Goal: Task Accomplishment & Management: Use online tool/utility

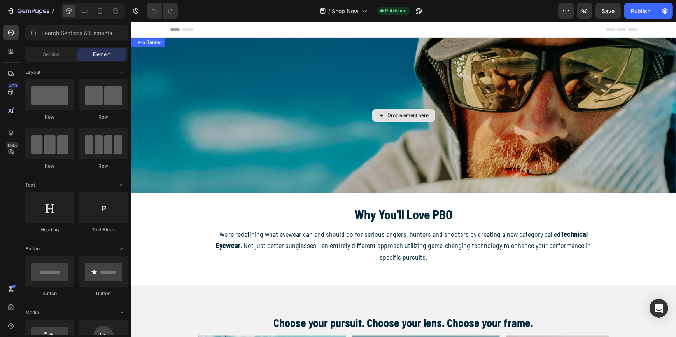
click at [287, 117] on div "Drop element here" at bounding box center [403, 115] width 454 height 23
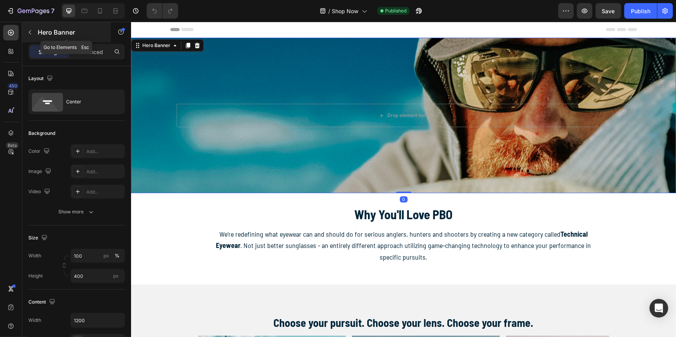
click at [27, 32] on icon "button" at bounding box center [30, 32] width 6 height 6
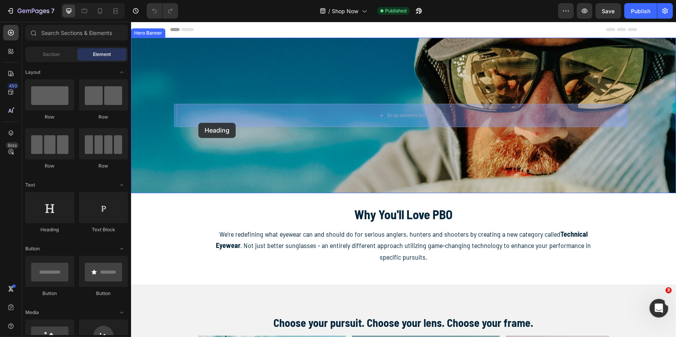
drag, startPoint x: 186, startPoint y: 238, endPoint x: 198, endPoint y: 123, distance: 115.4
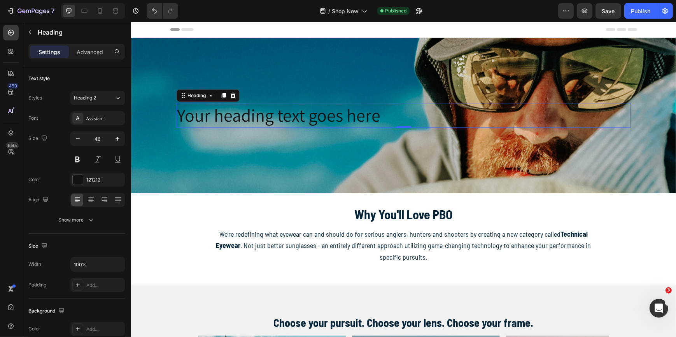
click at [219, 119] on h2 "Your heading text goes here" at bounding box center [403, 115] width 454 height 25
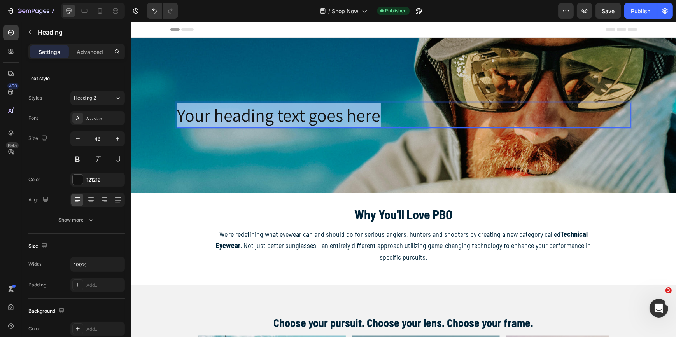
click at [219, 119] on p "Your heading text goes here" at bounding box center [403, 115] width 453 height 23
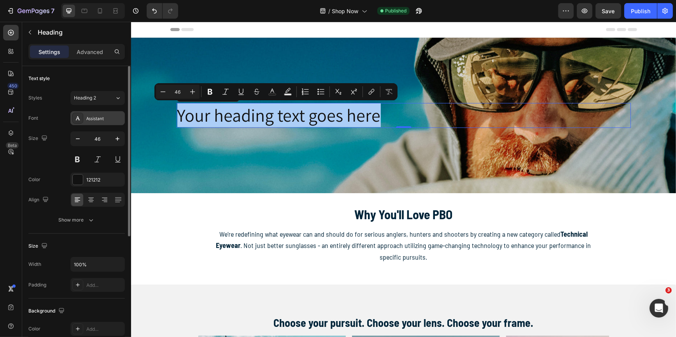
click at [110, 116] on div "Assistant" at bounding box center [104, 118] width 37 height 7
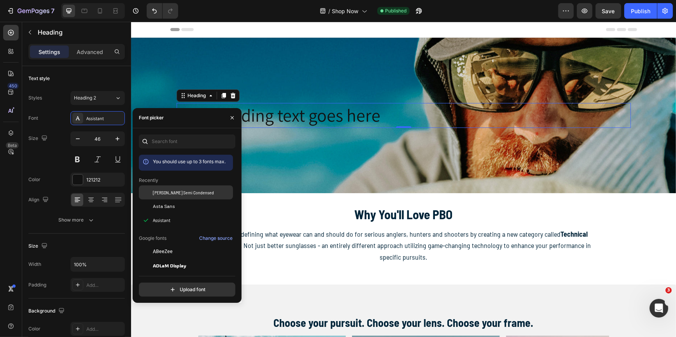
click at [181, 193] on span "Barlow Semi Condensed" at bounding box center [183, 192] width 61 height 7
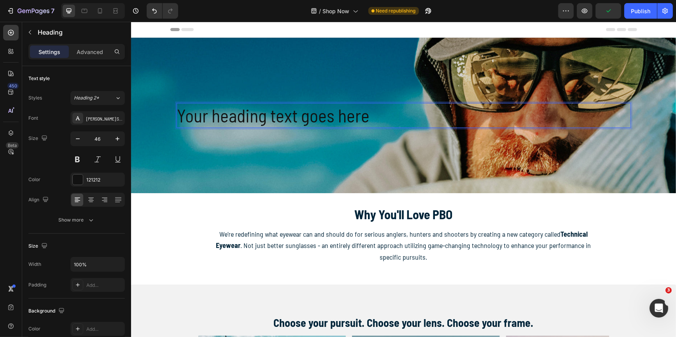
click at [253, 120] on p "Your heading text goes here" at bounding box center [403, 115] width 453 height 23
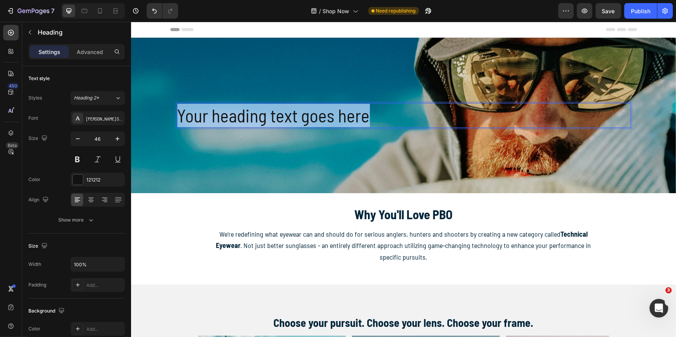
click at [253, 120] on p "Your heading text goes here" at bounding box center [403, 115] width 453 height 23
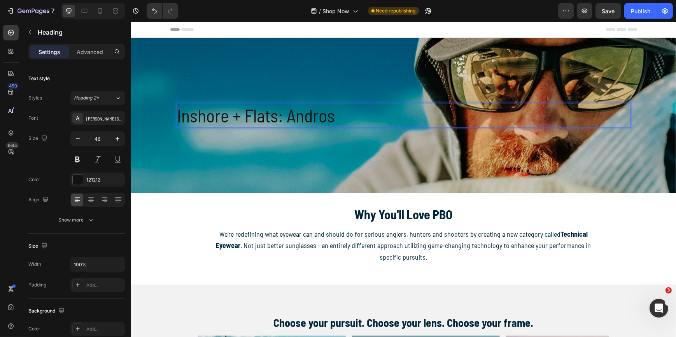
click at [177, 116] on p "Inshore + Flats: Andros" at bounding box center [403, 115] width 453 height 23
click at [251, 117] on p "Lens: Inshore + Flats: Andros" at bounding box center [403, 115] width 453 height 23
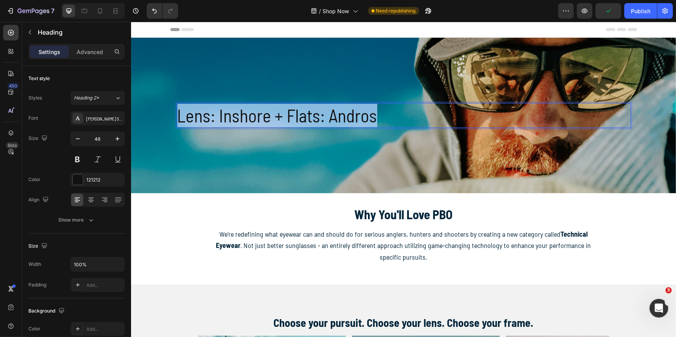
click at [251, 117] on p "Lens: Inshore + Flats: Andros" at bounding box center [403, 115] width 453 height 23
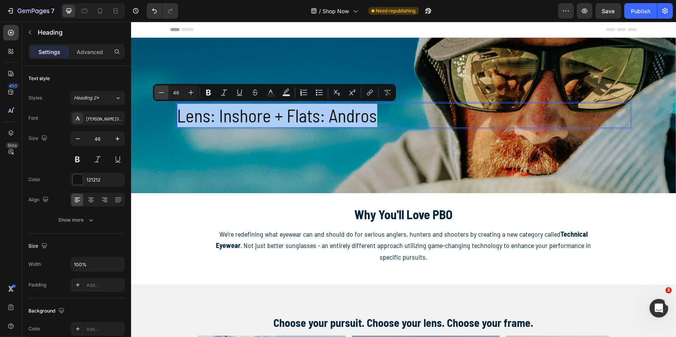
click at [163, 94] on icon "Editor contextual toolbar" at bounding box center [162, 93] width 8 height 8
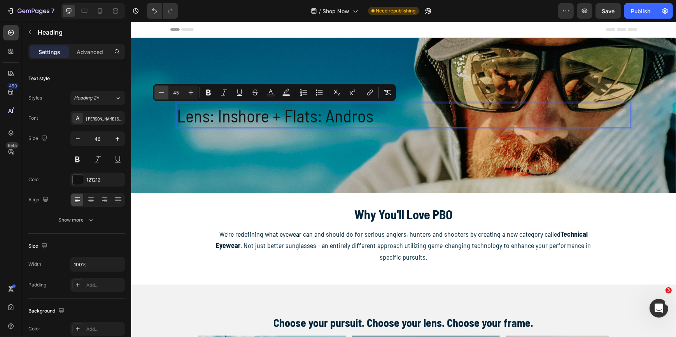
click at [163, 95] on icon "Editor contextual toolbar" at bounding box center [162, 93] width 8 height 8
click at [175, 93] on input "44" at bounding box center [176, 92] width 16 height 9
type input "25"
click at [373, 117] on p "Lens: Inshore + Flats: Andros" at bounding box center [403, 115] width 453 height 27
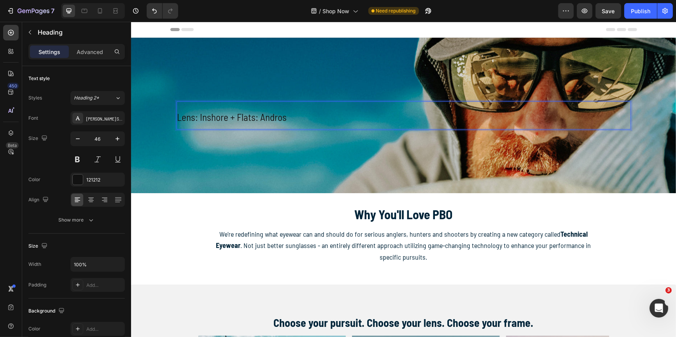
click at [313, 102] on h2 "Lens: Inshore + Flats: Andros" at bounding box center [403, 116] width 454 height 28
click at [259, 119] on span "Lens: Inshore + Flats: Andros" at bounding box center [232, 117] width 110 height 12
click at [301, 118] on p "Lens: Inshore + Flats: Andros" at bounding box center [403, 115] width 453 height 27
click at [94, 52] on p "Advanced" at bounding box center [90, 52] width 26 height 8
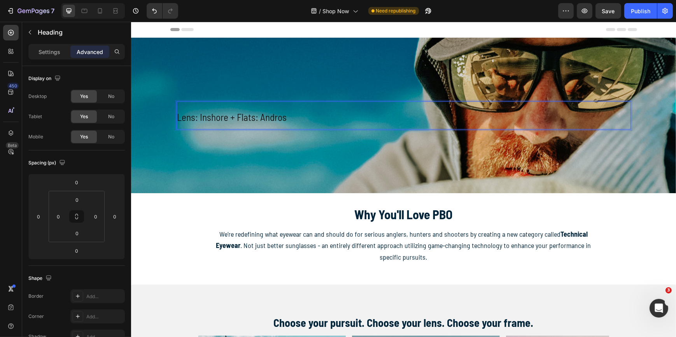
click at [240, 102] on h2 "Lens: Inshore + Flats: Andros" at bounding box center [403, 116] width 454 height 28
click at [237, 112] on span "Lens: Inshore + Flats: Andros" at bounding box center [232, 117] width 110 height 12
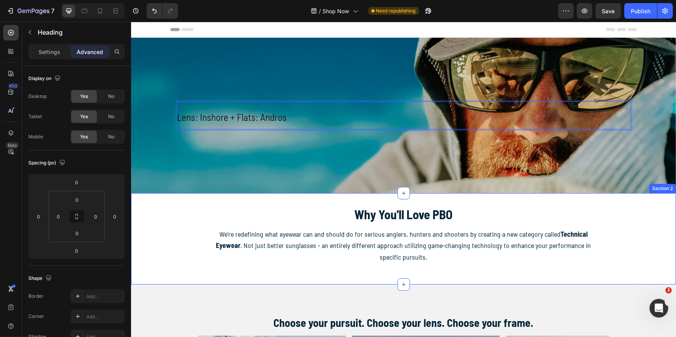
click at [155, 230] on div "Why You'll Love PBO Heading We’re redefining what eyewear can and should do for…" at bounding box center [403, 239] width 545 height 67
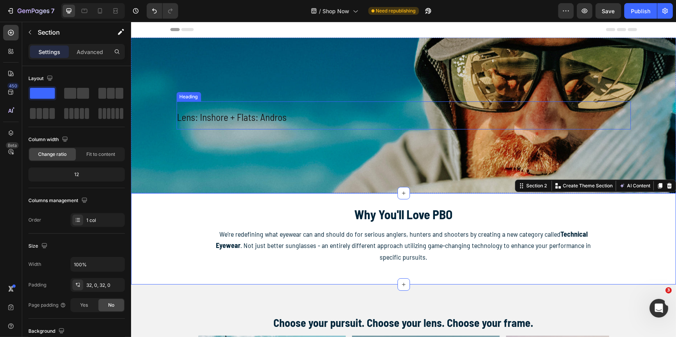
click at [206, 119] on span "Lens: Inshore + Flats: Andros" at bounding box center [232, 117] width 110 height 12
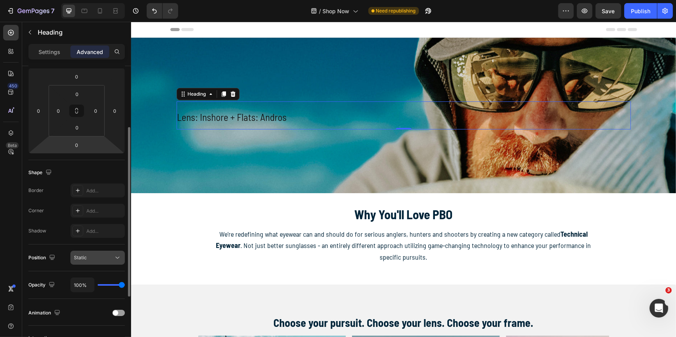
scroll to position [212, 0]
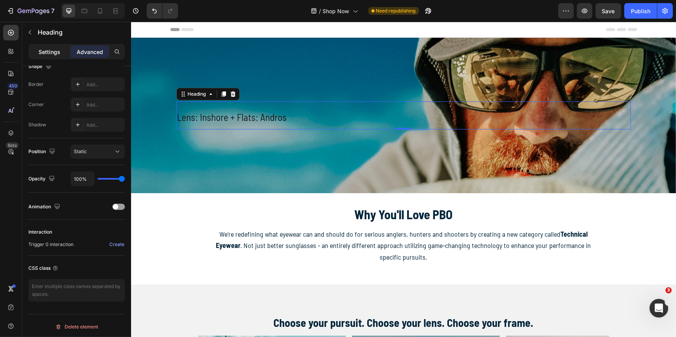
click at [54, 54] on p "Settings" at bounding box center [50, 52] width 22 height 8
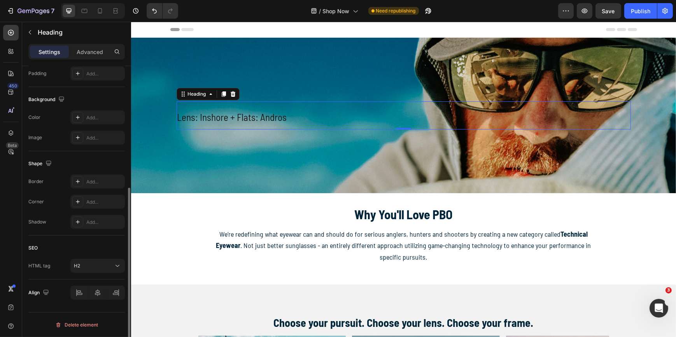
scroll to position [211, 0]
click at [80, 295] on div at bounding box center [97, 294] width 54 height 14
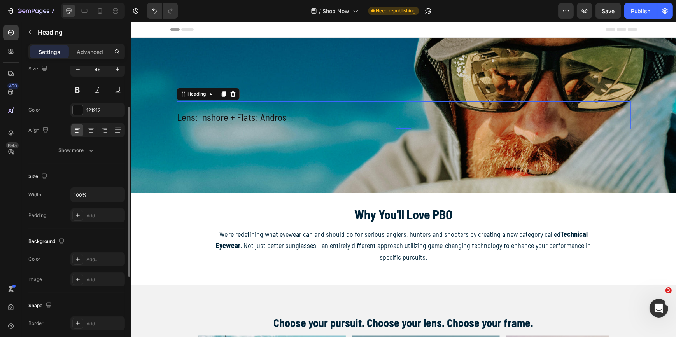
scroll to position [0, 0]
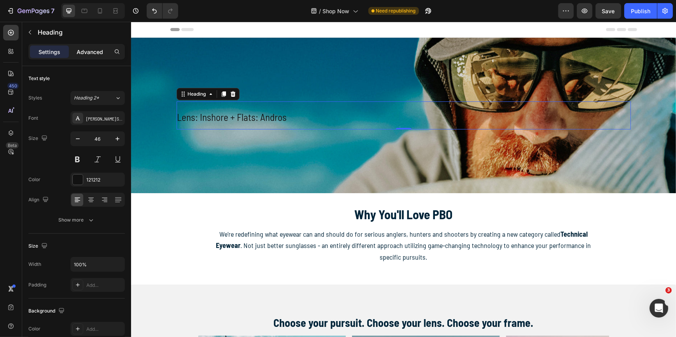
click at [96, 51] on p "Advanced" at bounding box center [90, 52] width 26 height 8
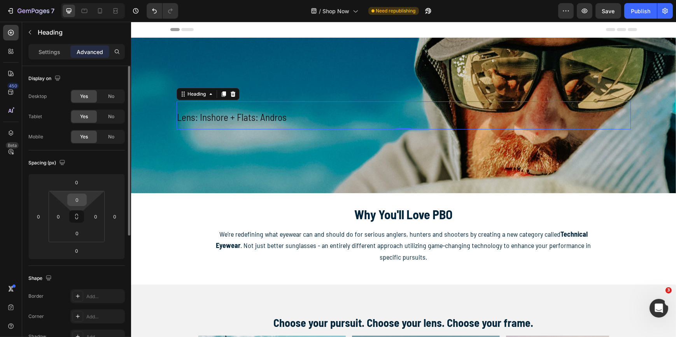
click at [77, 202] on input "0" at bounding box center [77, 200] width 16 height 12
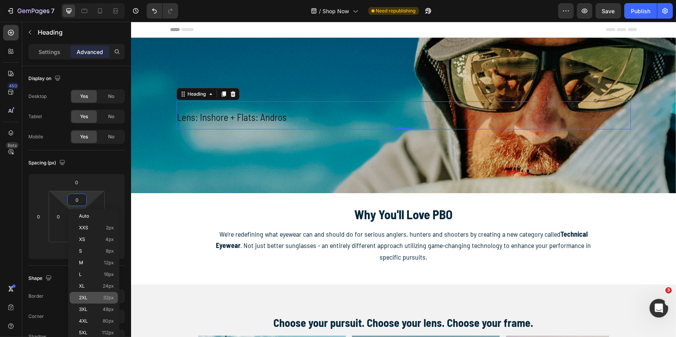
click at [92, 296] on p "2XL 32px" at bounding box center [96, 297] width 35 height 5
type input "32"
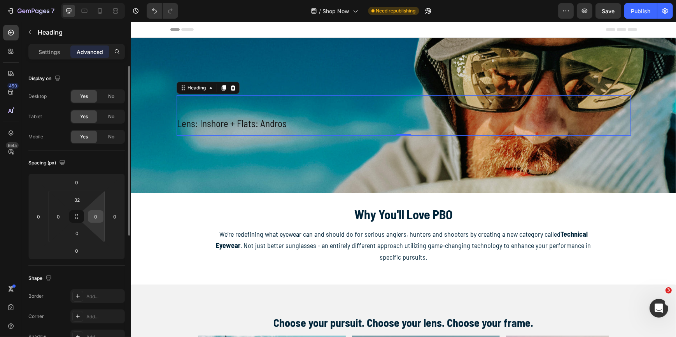
click at [96, 219] on input "0" at bounding box center [96, 217] width 12 height 12
click at [96, 215] on input "0" at bounding box center [96, 217] width 12 height 12
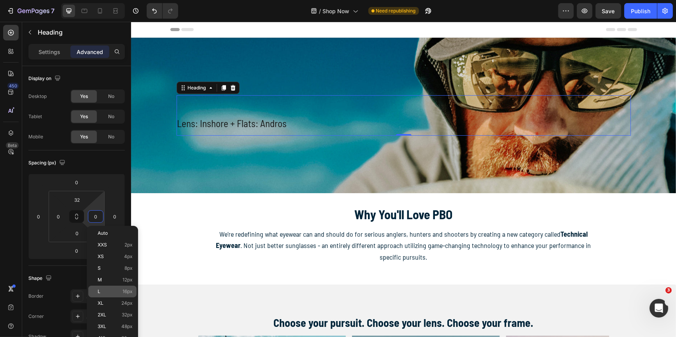
click at [103, 291] on p "L 16px" at bounding box center [115, 291] width 35 height 5
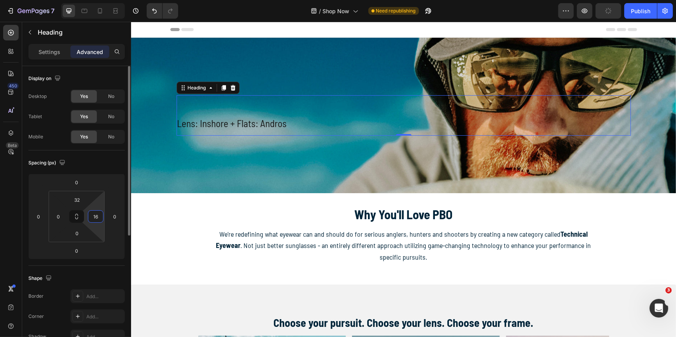
click at [98, 220] on input "16" at bounding box center [96, 217] width 12 height 12
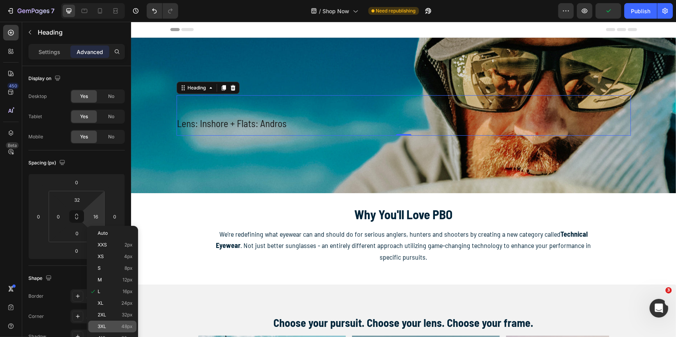
click at [110, 326] on p "3XL 48px" at bounding box center [115, 326] width 35 height 5
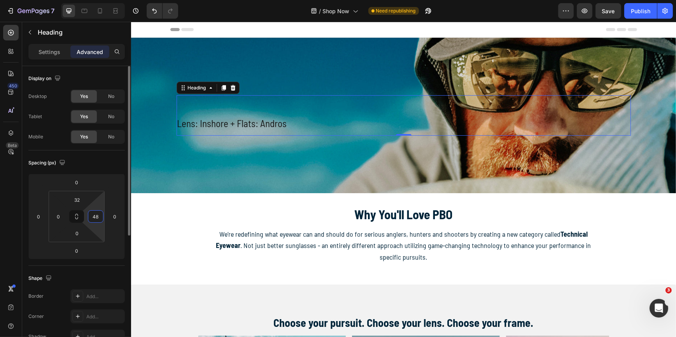
click at [97, 217] on input "48" at bounding box center [96, 217] width 12 height 12
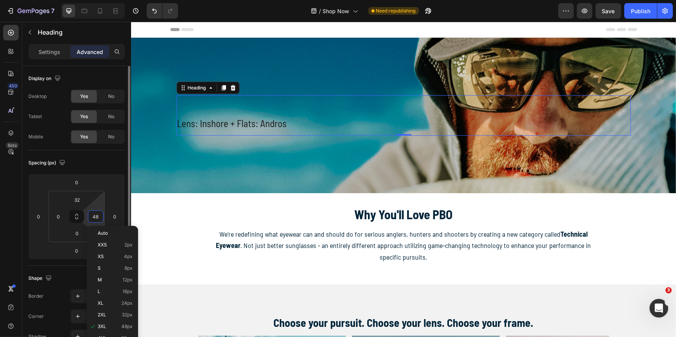
click at [97, 217] on input "48" at bounding box center [96, 217] width 12 height 12
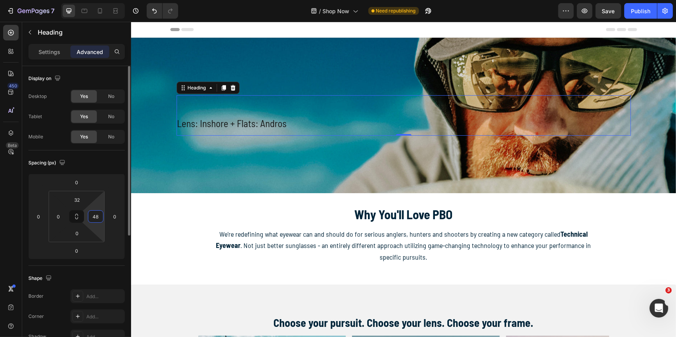
click at [97, 217] on input "48" at bounding box center [96, 217] width 12 height 12
type input "0"
click at [113, 215] on input "0" at bounding box center [115, 217] width 12 height 12
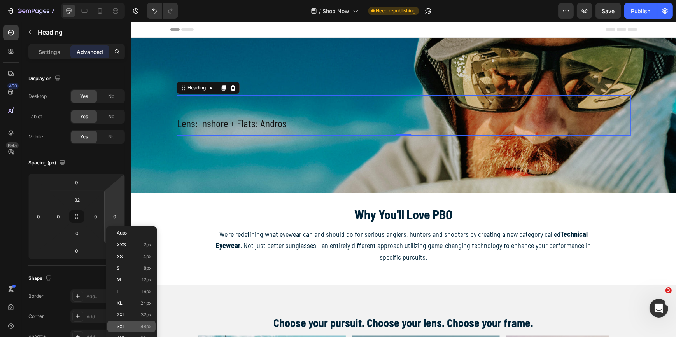
click at [133, 324] on p "3XL 48px" at bounding box center [134, 326] width 35 height 5
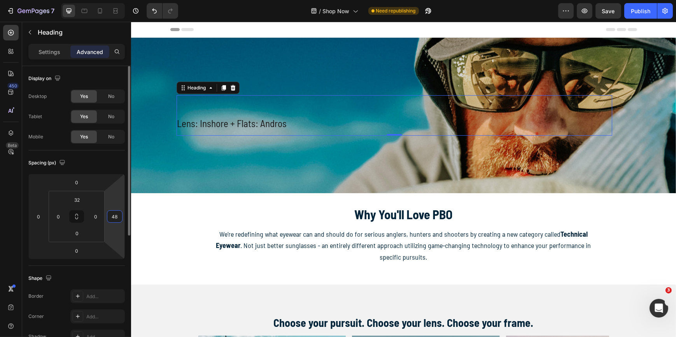
click at [117, 218] on input "48" at bounding box center [115, 217] width 12 height 12
click at [116, 216] on input "48" at bounding box center [115, 217] width 12 height 12
type input "0"
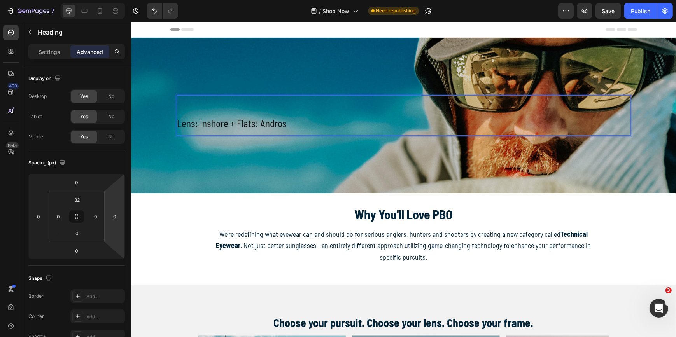
click at [181, 125] on span "Lens: Inshore + Flats: Andros" at bounding box center [232, 123] width 110 height 12
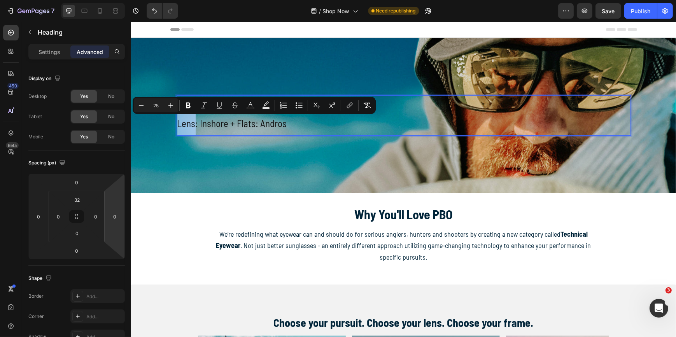
click at [185, 125] on span "Lens: Inshore + Flats: Andros" at bounding box center [232, 123] width 110 height 12
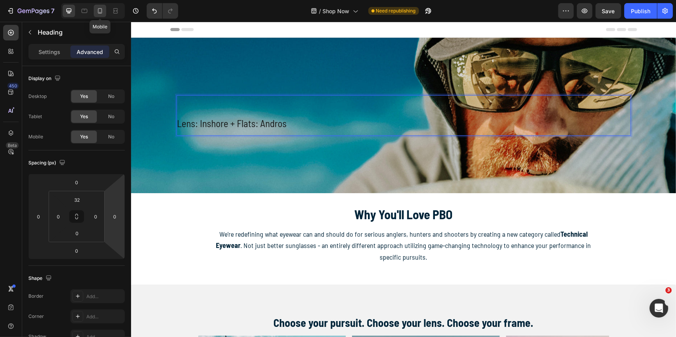
click at [98, 9] on icon at bounding box center [100, 10] width 4 height 5
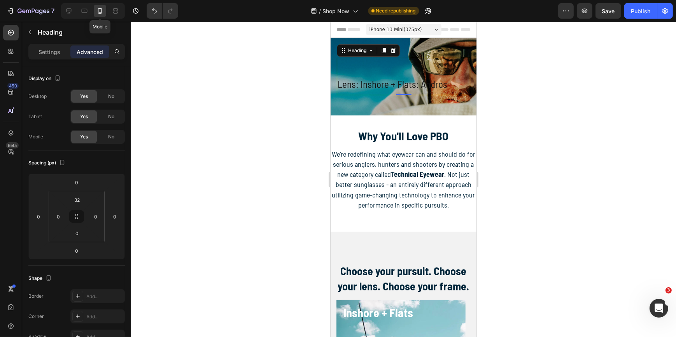
scroll to position [9, 0]
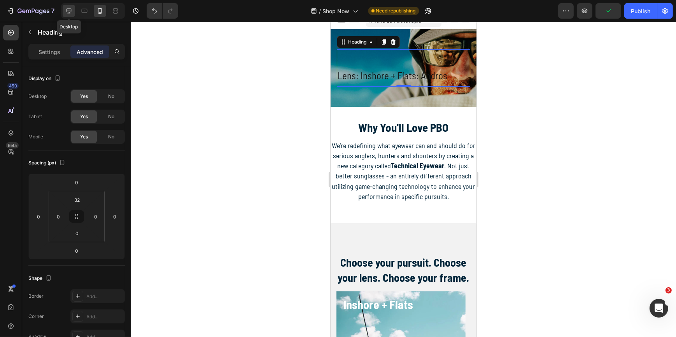
click at [71, 11] on icon at bounding box center [69, 11] width 5 height 5
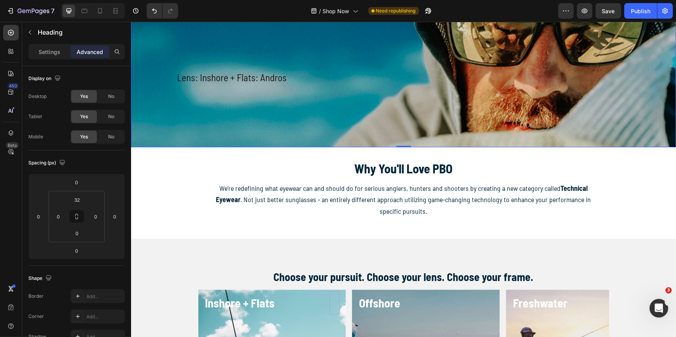
click at [144, 105] on div "Background Image" at bounding box center [403, 70] width 545 height 156
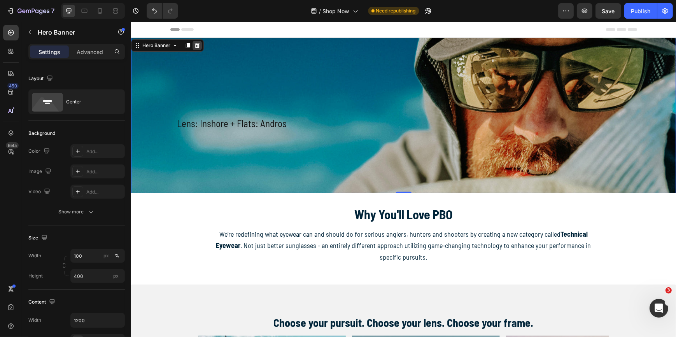
click at [196, 47] on icon at bounding box center [197, 45] width 5 height 5
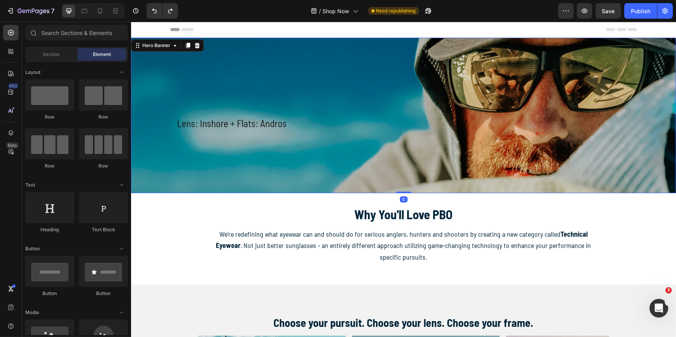
click at [208, 160] on div "Background Image" at bounding box center [403, 116] width 545 height 156
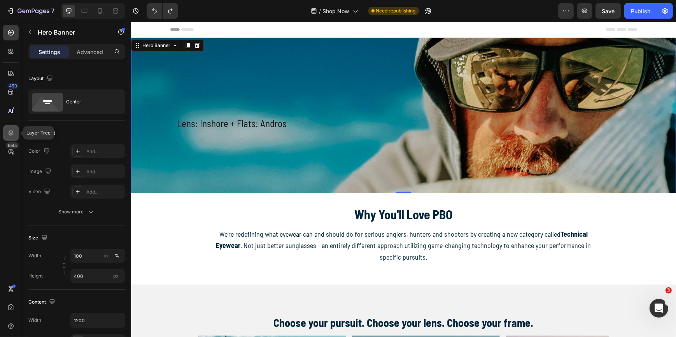
click at [7, 129] on icon at bounding box center [11, 133] width 8 height 8
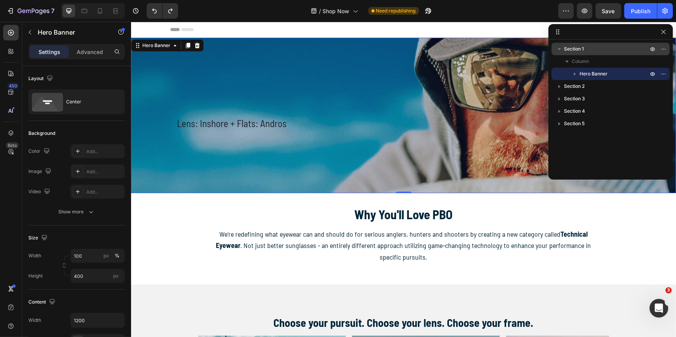
click at [571, 51] on span "Section 1" at bounding box center [574, 49] width 20 height 8
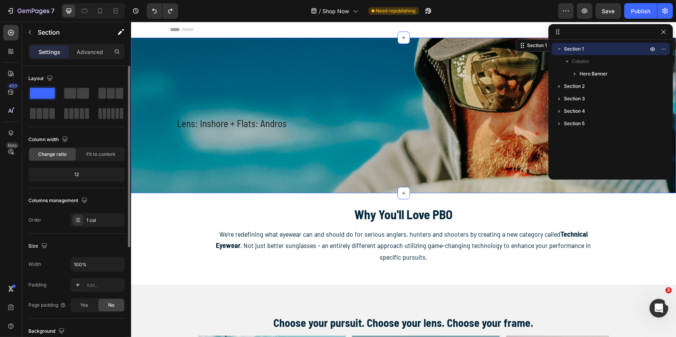
click at [68, 155] on div "Change ratio" at bounding box center [52, 154] width 47 height 12
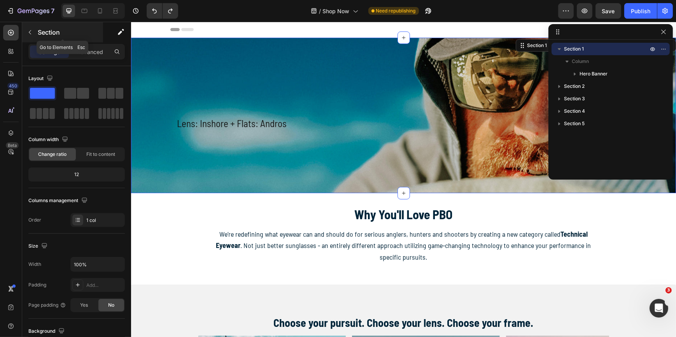
click at [30, 34] on icon "button" at bounding box center [30, 32] width 6 height 6
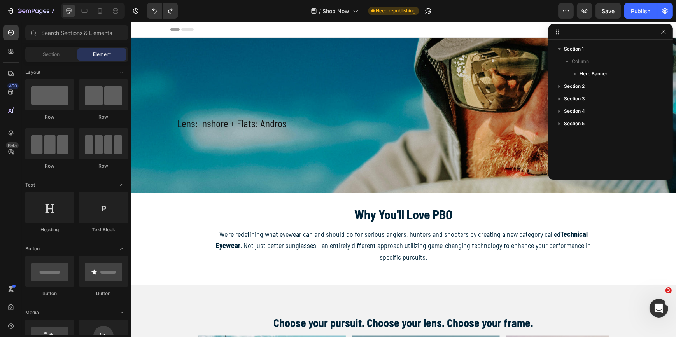
click at [30, 34] on icon at bounding box center [33, 33] width 6 height 6
drag, startPoint x: 54, startPoint y: 98, endPoint x: 584, endPoint y: 68, distance: 530.4
click at [584, 0] on div "7 Version history / Shop Now Need republishing Preview Save Publish 450 Beta Se…" at bounding box center [338, 0] width 676 height 0
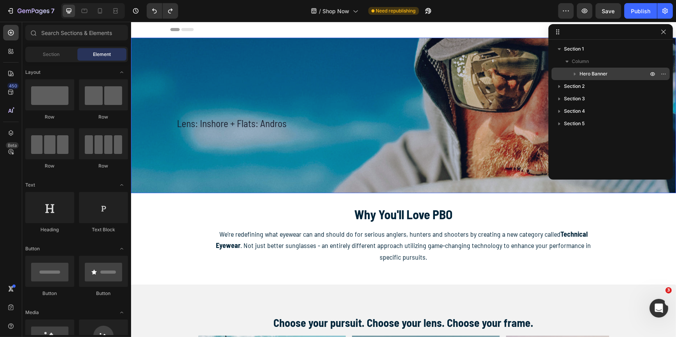
click at [577, 76] on icon "button" at bounding box center [575, 74] width 8 height 8
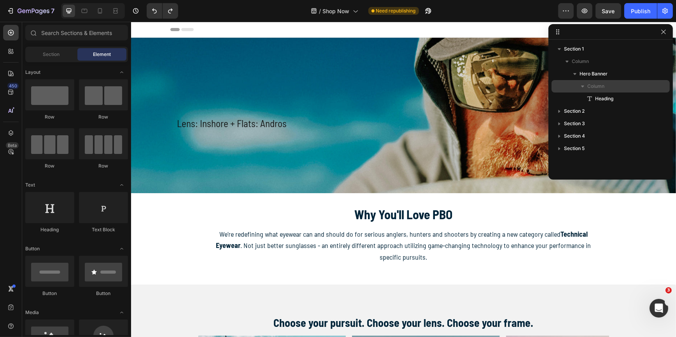
click at [592, 85] on span "Column" at bounding box center [595, 86] width 17 height 8
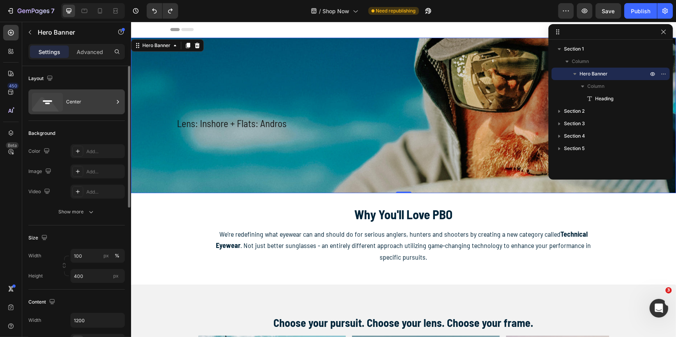
click at [70, 101] on div "Center" at bounding box center [89, 102] width 47 height 18
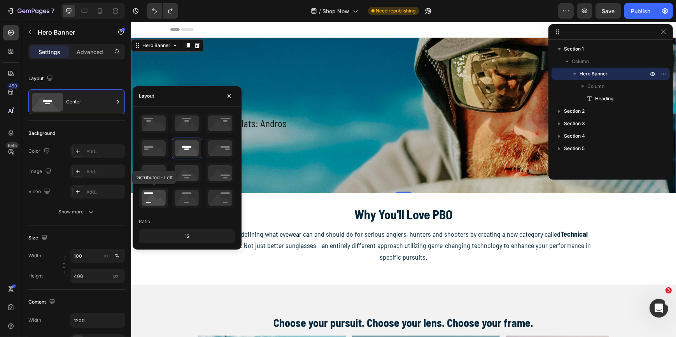
click at [156, 200] on icon at bounding box center [153, 198] width 29 height 20
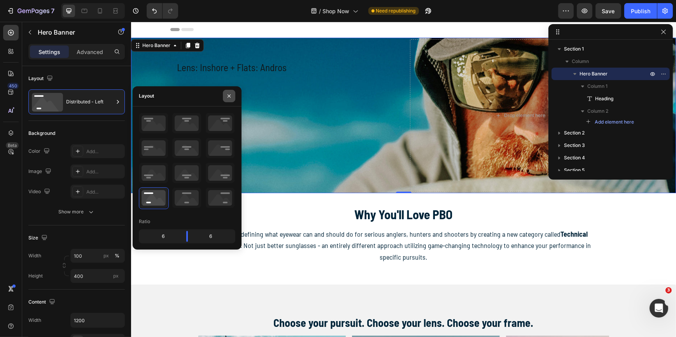
click at [231, 96] on icon "button" at bounding box center [229, 96] width 6 height 6
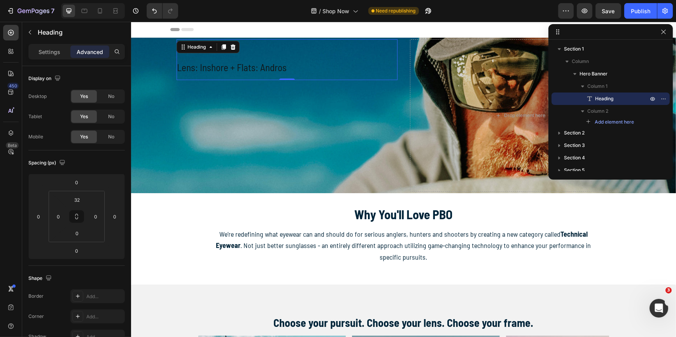
click at [274, 75] on h2 "Lens: Inshore + Flats: Andros" at bounding box center [286, 66] width 221 height 28
click at [28, 31] on icon "button" at bounding box center [30, 32] width 6 height 6
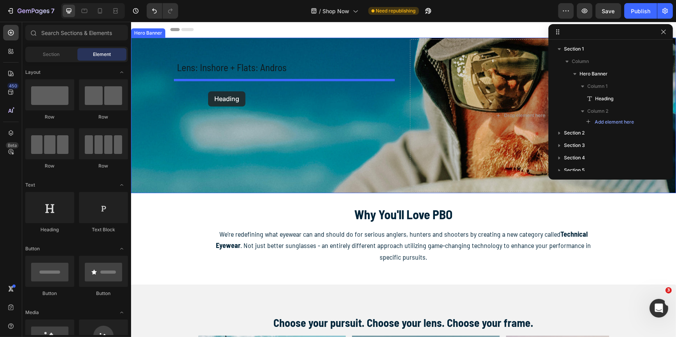
drag, startPoint x: 185, startPoint y: 230, endPoint x: 208, endPoint y: 91, distance: 140.7
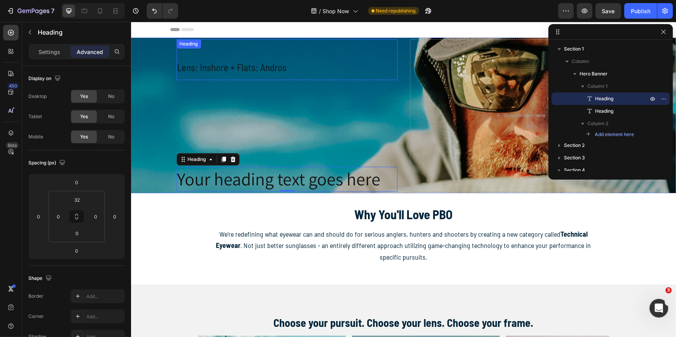
click at [227, 67] on span "Lens: Inshore + Flats: Andros" at bounding box center [232, 67] width 110 height 12
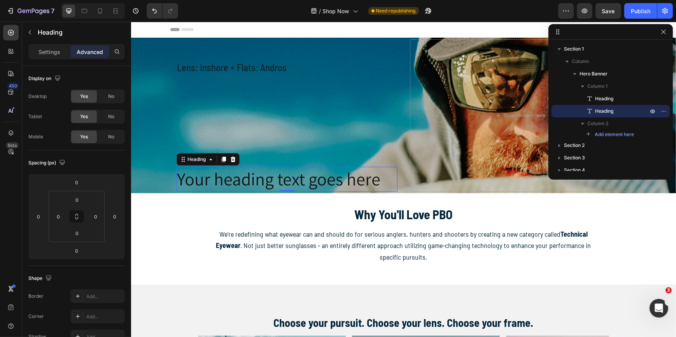
click at [236, 176] on h2 "Your heading text goes here" at bounding box center [286, 179] width 221 height 25
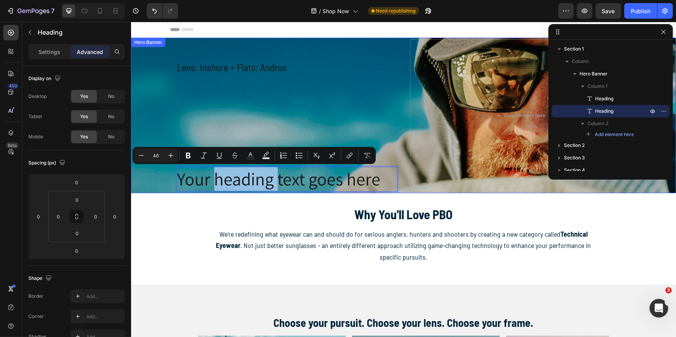
click at [209, 68] on span "Lens: Inshore + Flats: Andros" at bounding box center [232, 67] width 110 height 12
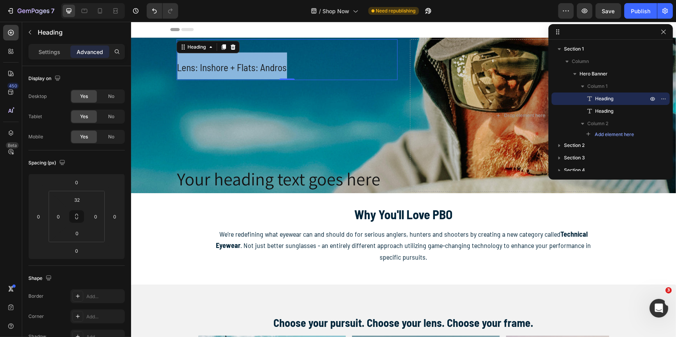
click at [209, 68] on span "Lens: Inshore + Flats: Andros" at bounding box center [232, 67] width 110 height 12
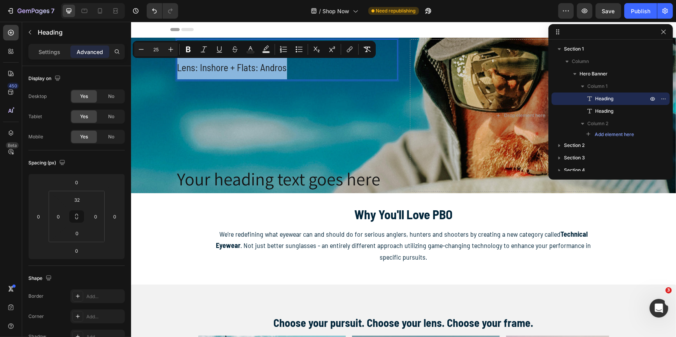
copy span "Lens: Inshore + Flats: Andros"
click at [222, 178] on p "Your heading text goes here" at bounding box center [286, 179] width 219 height 23
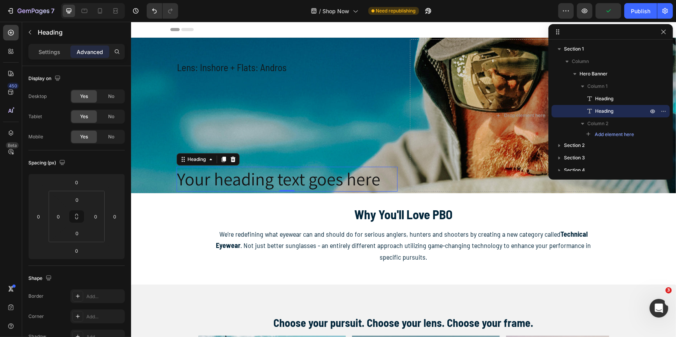
click at [222, 178] on p "Your heading text goes here" at bounding box center [286, 179] width 219 height 23
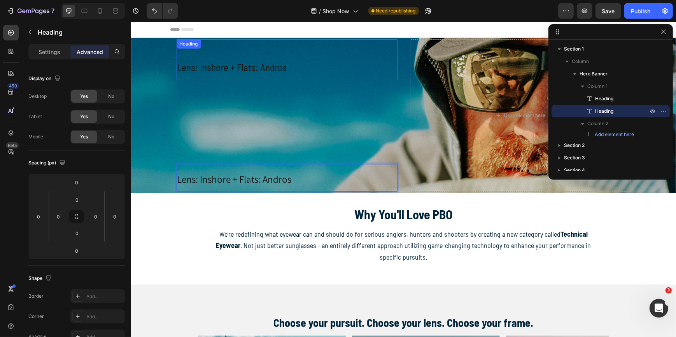
click at [225, 65] on span "Lens: Inshore + Flats: Andros" at bounding box center [232, 67] width 110 height 12
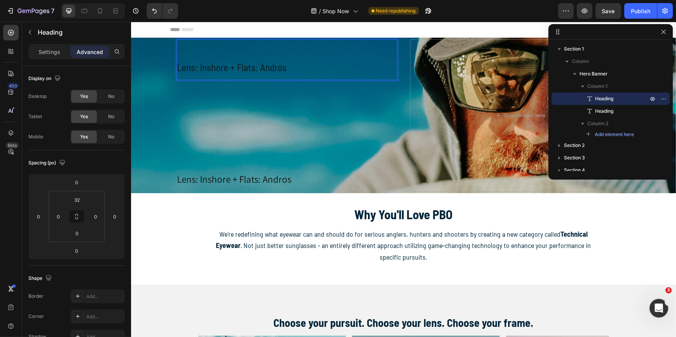
click at [225, 67] on span "Lens: Inshore + Flats: Andros" at bounding box center [232, 67] width 110 height 12
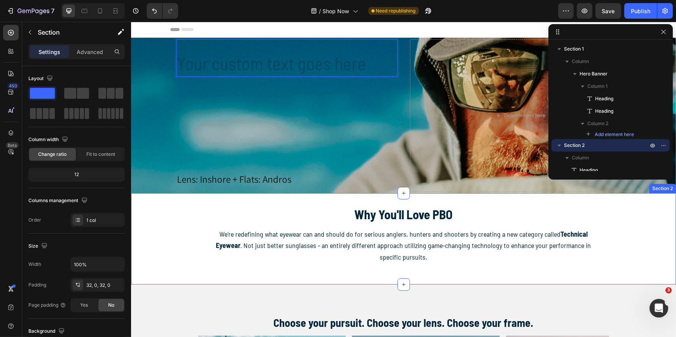
click at [160, 242] on div "Why You'll Love PBO Heading We’re redefining what eyewear can and should do for…" at bounding box center [403, 239] width 545 height 67
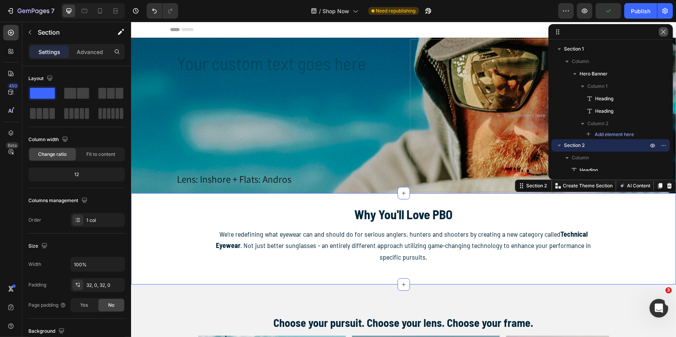
click at [664, 31] on icon "button" at bounding box center [663, 32] width 4 height 4
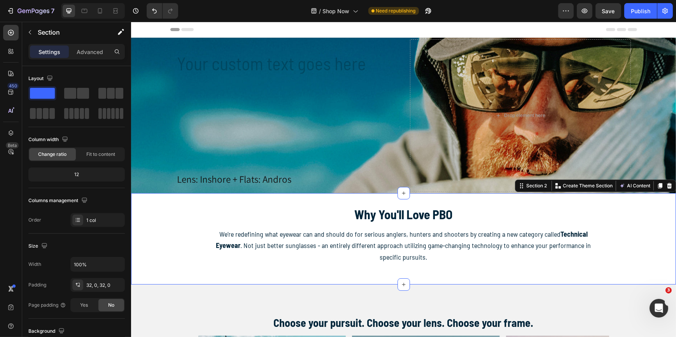
click at [652, 244] on div "Why You'll Love PBO Heading We’re redefining what eyewear can and should do for…" at bounding box center [403, 239] width 545 height 67
click at [101, 9] on icon at bounding box center [100, 10] width 4 height 5
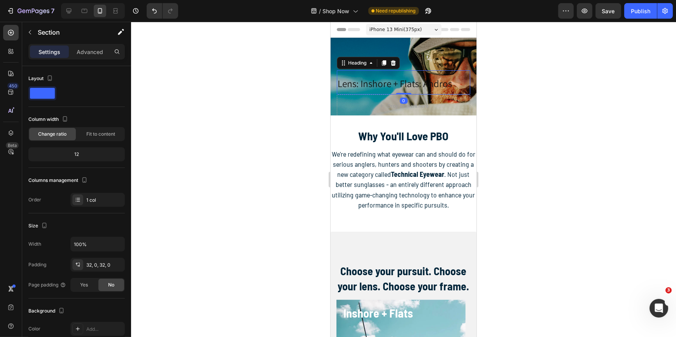
click at [400, 84] on span "Lens: Inshore + Flats: Andros" at bounding box center [394, 83] width 114 height 13
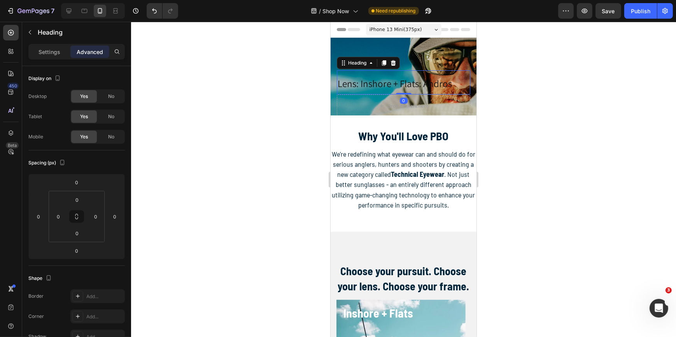
click at [375, 82] on span "Lens: Inshore + Flats: Andros" at bounding box center [394, 83] width 114 height 13
click at [377, 83] on span "Lens: Inshore + Flats: Andros" at bounding box center [394, 83] width 114 height 13
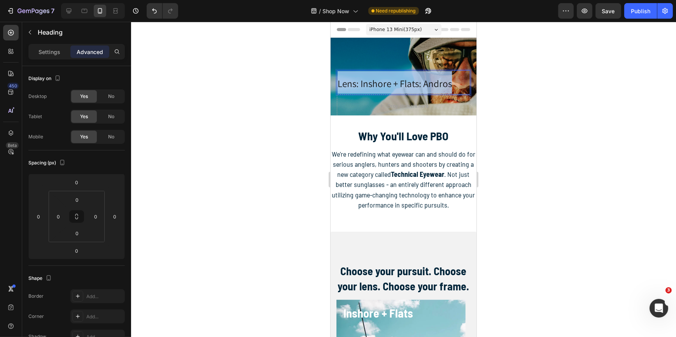
click at [377, 83] on span "Lens: Inshore + Flats: Andros" at bounding box center [394, 83] width 114 height 13
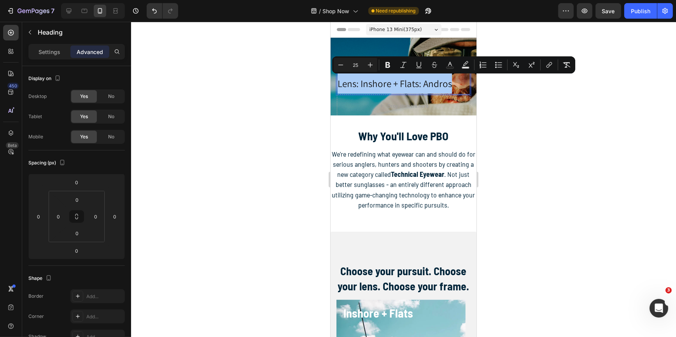
click at [356, 66] on input "25" at bounding box center [356, 64] width 16 height 9
type input "12"
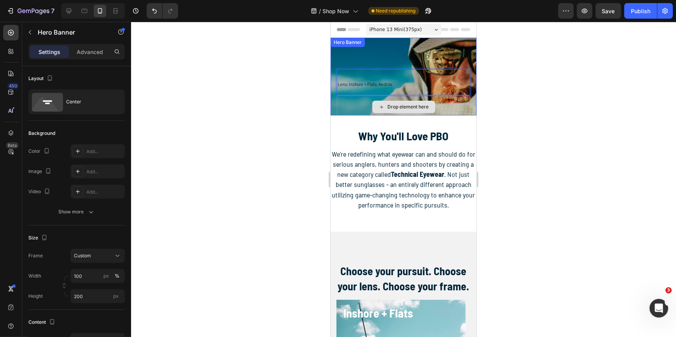
click at [356, 102] on div "Drop element here" at bounding box center [403, 106] width 133 height 23
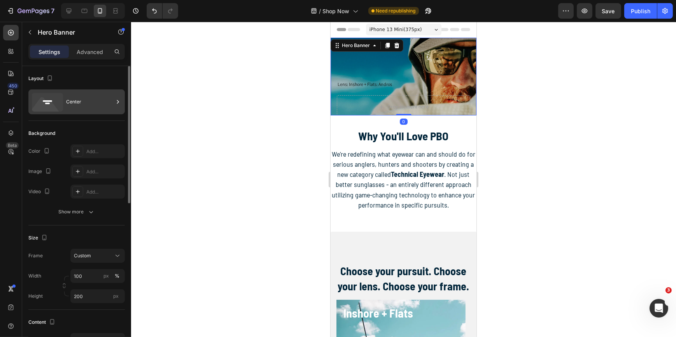
click at [54, 105] on icon at bounding box center [46, 106] width 28 height 19
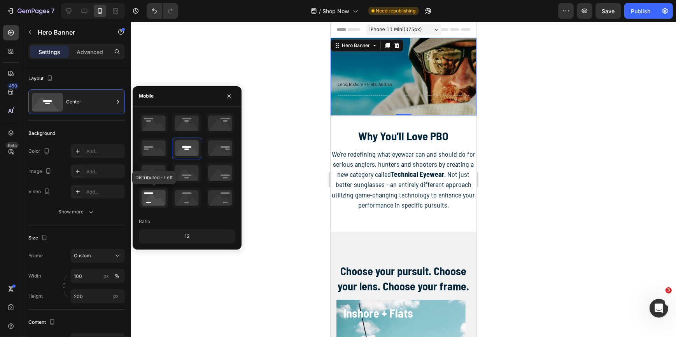
click at [150, 199] on icon at bounding box center [153, 198] width 29 height 20
click at [265, 137] on div at bounding box center [403, 180] width 545 height 316
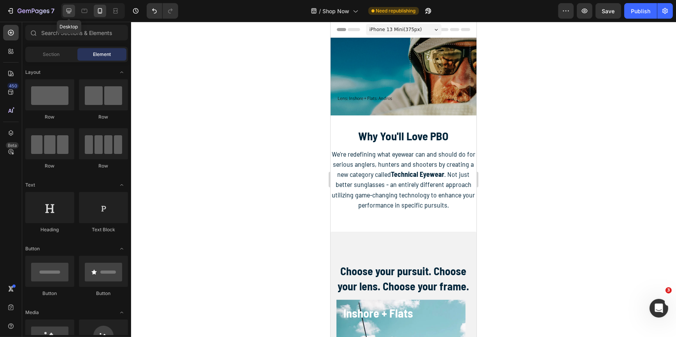
click at [71, 12] on icon at bounding box center [69, 11] width 8 height 8
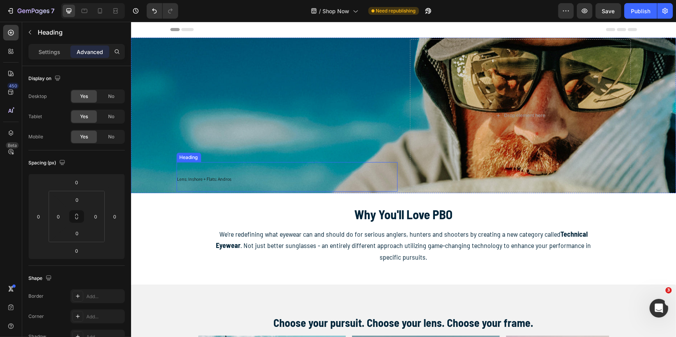
click at [205, 180] on span "Lens: Inshore + Flats: Andros" at bounding box center [204, 179] width 54 height 6
click at [205, 179] on span "Lens: Inshore + Flats: Andros" at bounding box center [204, 179] width 54 height 6
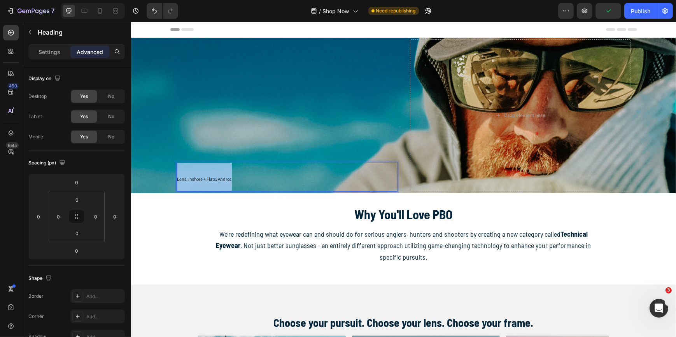
click at [205, 179] on span "Lens: Inshore + Flats: Andros" at bounding box center [204, 179] width 54 height 6
click at [186, 176] on span "Lens: Inshore + Flats: Andros" at bounding box center [204, 179] width 54 height 6
click at [189, 177] on span "Lens: Inshore + Flats: Andros" at bounding box center [204, 179] width 54 height 6
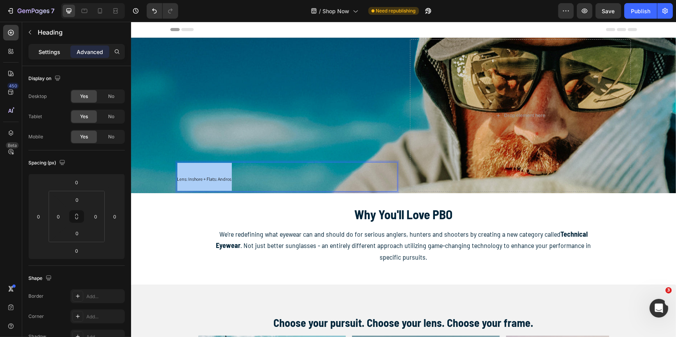
click at [54, 51] on p "Settings" at bounding box center [50, 52] width 22 height 8
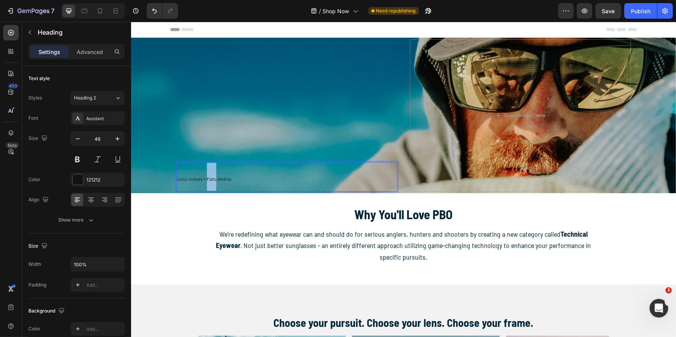
click at [203, 179] on span "Lens: Inshore + Flats: Andros" at bounding box center [204, 179] width 54 height 6
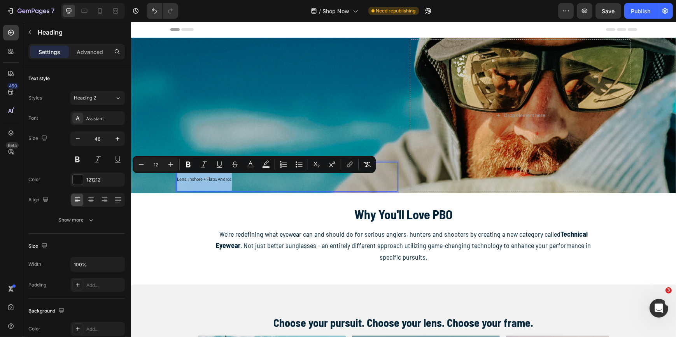
click at [203, 179] on span "Lens: Inshore + Flats: Andros" at bounding box center [204, 179] width 54 height 6
click at [117, 138] on icon "button" at bounding box center [118, 139] width 8 height 8
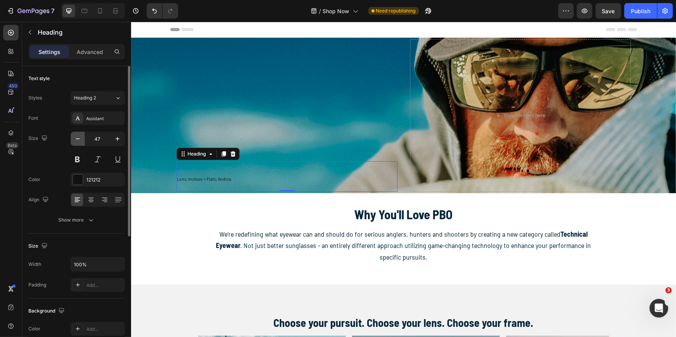
click at [78, 140] on icon "button" at bounding box center [78, 139] width 8 height 8
click at [100, 8] on icon at bounding box center [100, 10] width 4 height 5
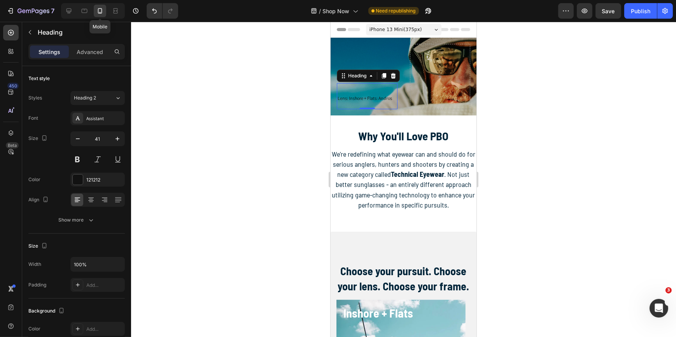
scroll to position [33, 0]
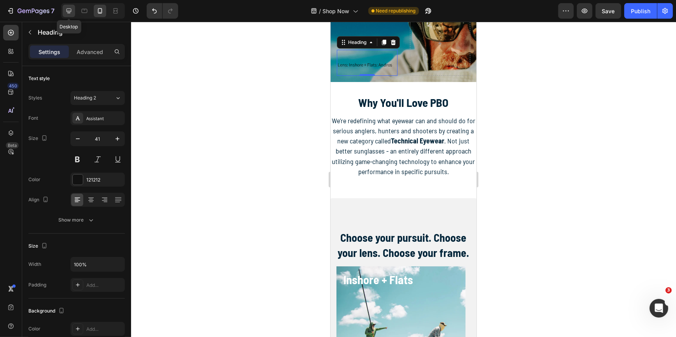
click at [68, 9] on icon at bounding box center [69, 11] width 8 height 8
type input "46"
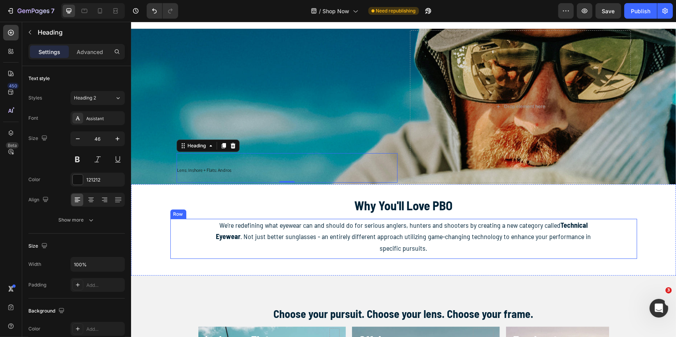
scroll to position [7, 0]
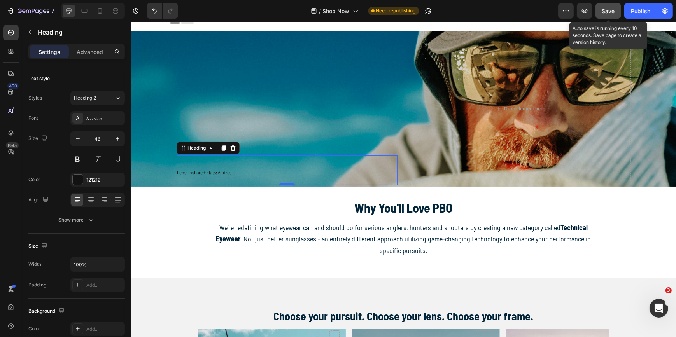
click at [610, 8] on span "Save" at bounding box center [608, 11] width 13 height 7
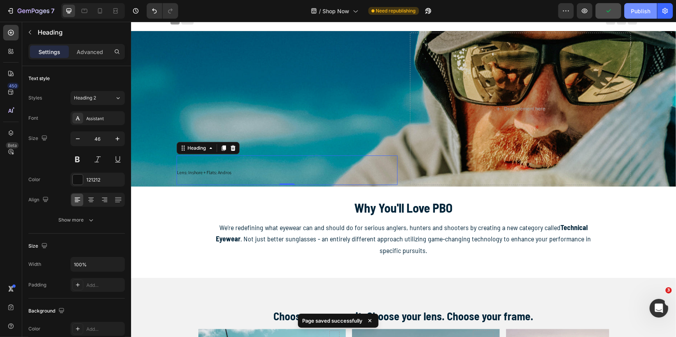
click at [644, 11] on div "Publish" at bounding box center [640, 11] width 19 height 8
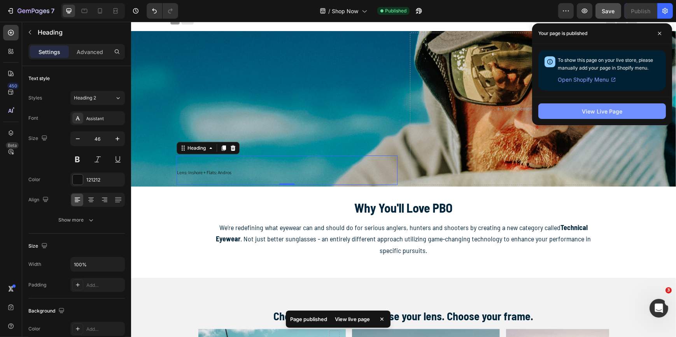
click at [599, 110] on div "View Live Page" at bounding box center [602, 111] width 40 height 8
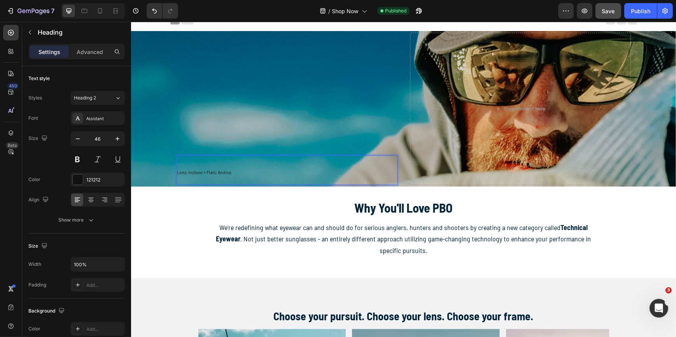
click at [198, 173] on span "Lens: Inshore + Flats: Andros" at bounding box center [204, 173] width 54 height 6
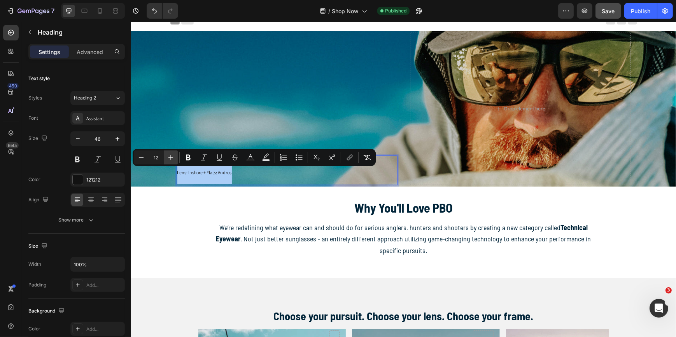
click at [171, 156] on icon "Editor contextual toolbar" at bounding box center [170, 157] width 5 height 5
type input "14"
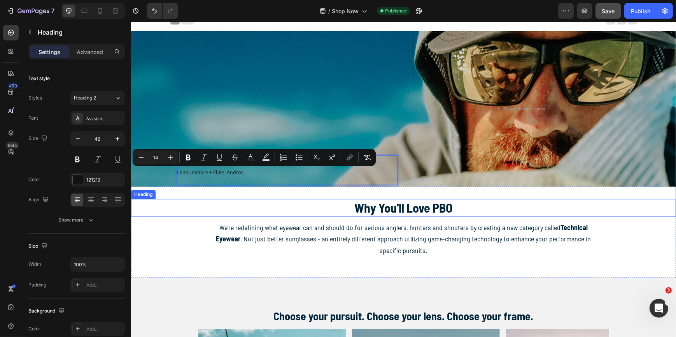
click at [156, 211] on h2 "Why You'll Love PBO" at bounding box center [403, 208] width 545 height 18
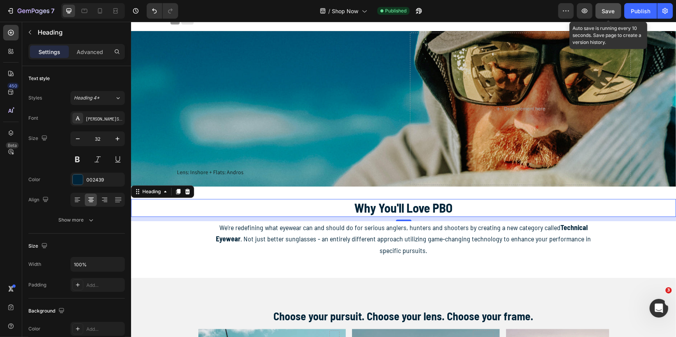
click at [604, 9] on span "Save" at bounding box center [608, 11] width 13 height 7
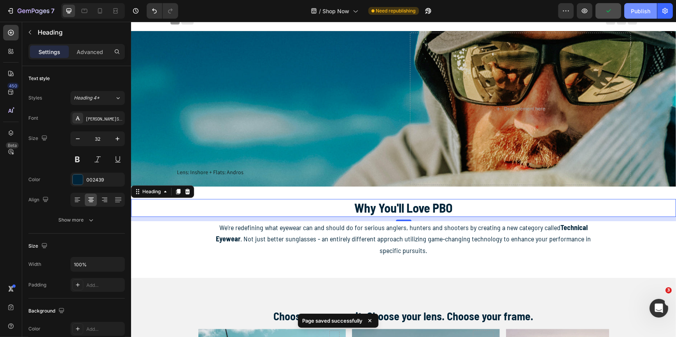
click at [646, 11] on div "Publish" at bounding box center [640, 11] width 19 height 8
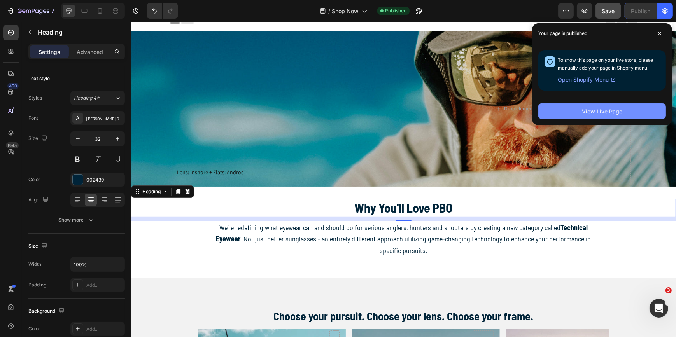
click at [586, 109] on div "View Live Page" at bounding box center [602, 111] width 40 height 8
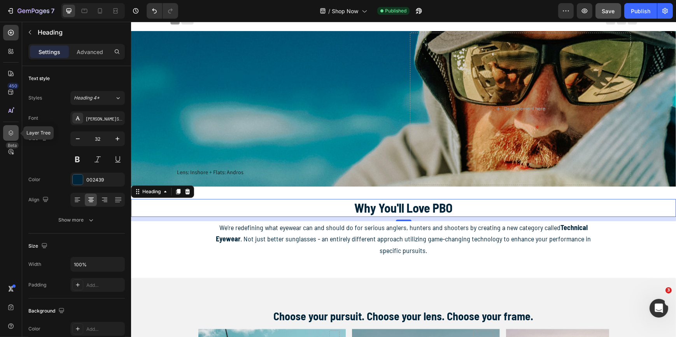
click at [12, 132] on icon at bounding box center [11, 133] width 8 height 8
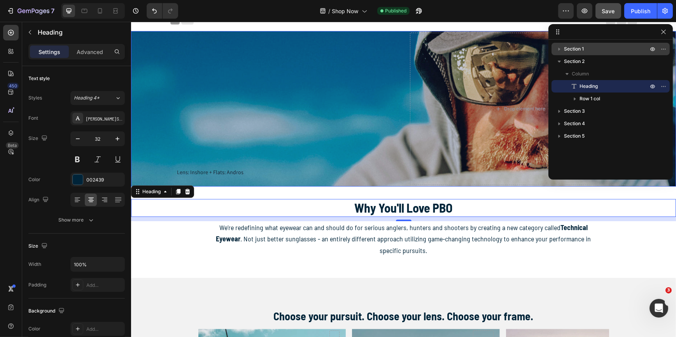
click at [575, 50] on span "Section 1" at bounding box center [574, 49] width 20 height 8
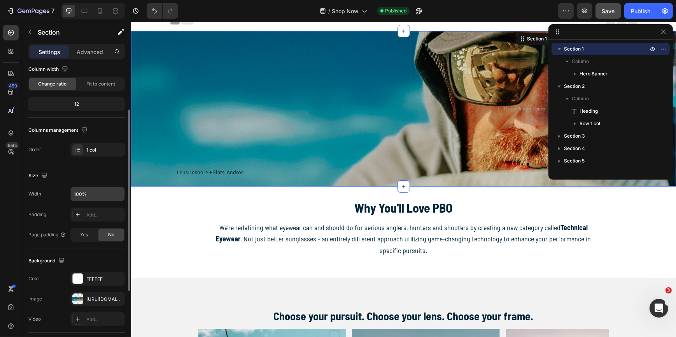
scroll to position [106, 0]
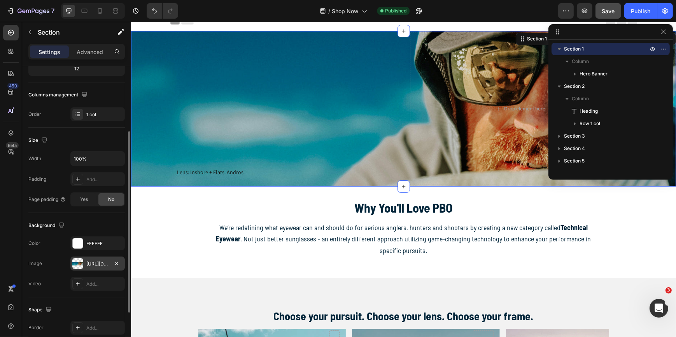
click at [90, 261] on div "https://cdn.shopify.com/s/files/1/1842/2663/files/gempages_492261226059924366-3…" at bounding box center [97, 264] width 23 height 7
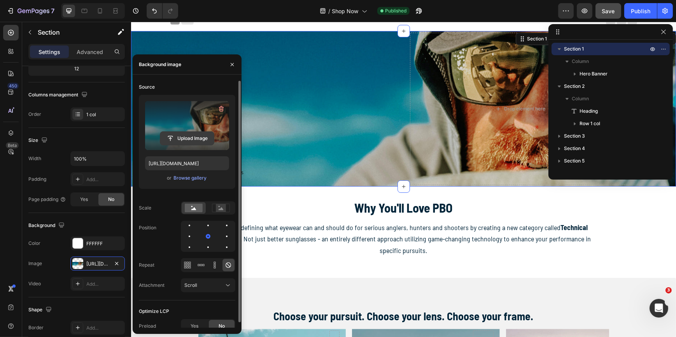
click at [194, 136] on input "file" at bounding box center [187, 138] width 54 height 13
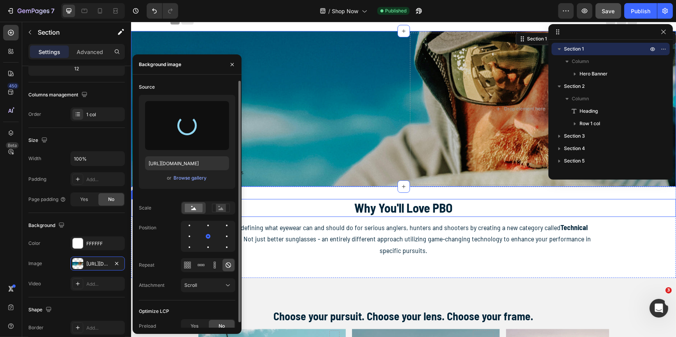
type input "https://cdn.shopify.com/s/files/1/1842/2663/files/gempages_492261226059924366-e…"
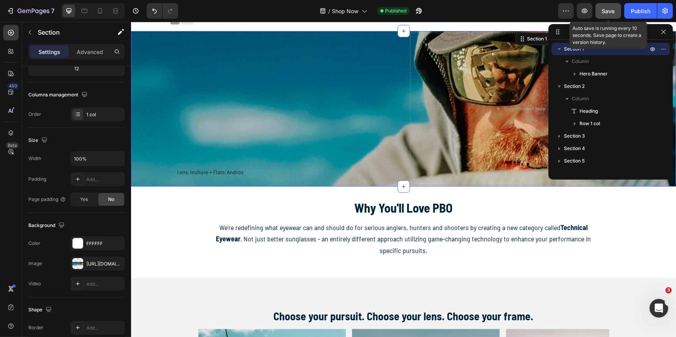
click at [611, 11] on span "Save" at bounding box center [608, 11] width 13 height 7
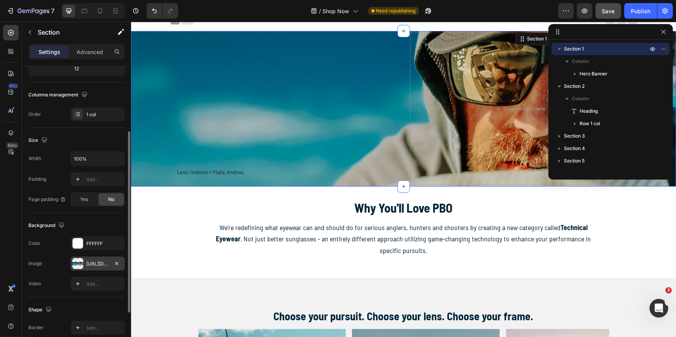
click at [92, 263] on div "https://cdn.shopify.com/s/files/1/1842/2663/files/gempages_492261226059924366-e…" at bounding box center [97, 264] width 23 height 7
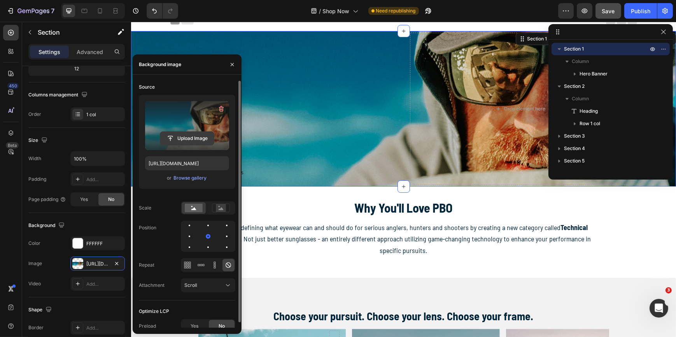
click at [188, 132] on input "file" at bounding box center [187, 138] width 54 height 13
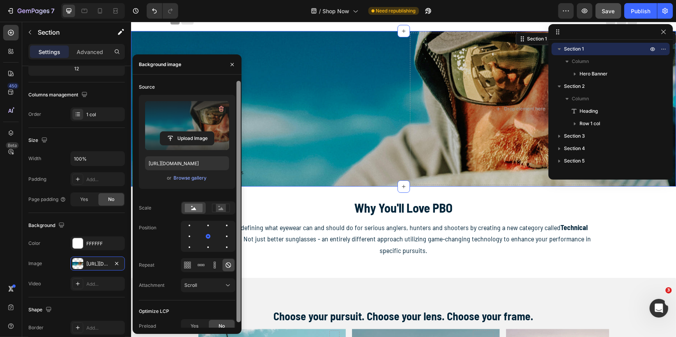
type input "https://cdn.shopify.com/s/files/1/1842/2663/files/gempages_492261226059924366-1…"
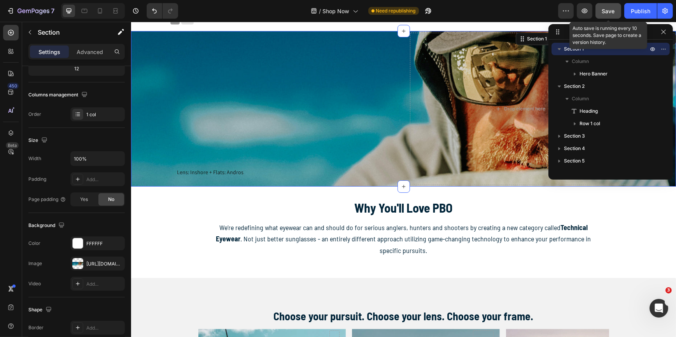
click at [613, 11] on span "Save" at bounding box center [608, 11] width 13 height 7
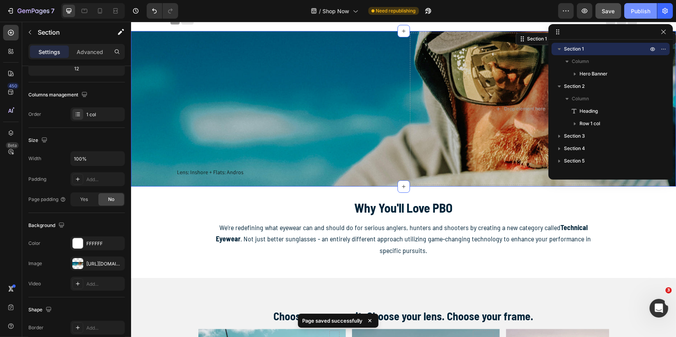
click at [643, 11] on div "Publish" at bounding box center [640, 11] width 19 height 8
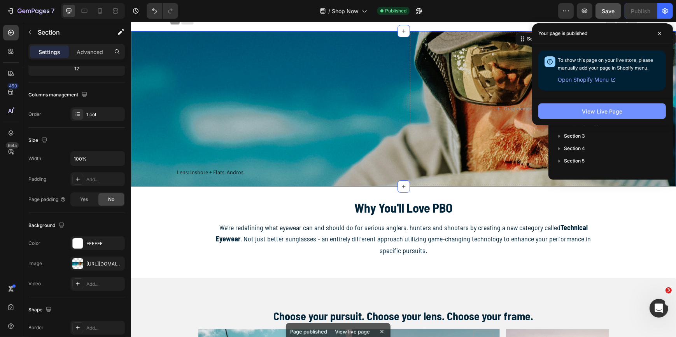
click at [619, 114] on div "View Live Page" at bounding box center [602, 111] width 40 height 8
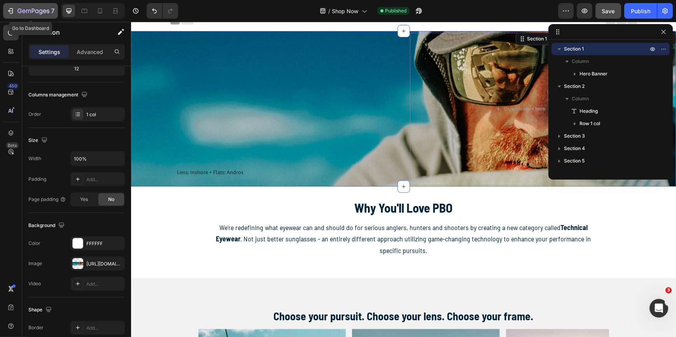
click at [43, 11] on icon "button" at bounding box center [45, 11] width 4 height 4
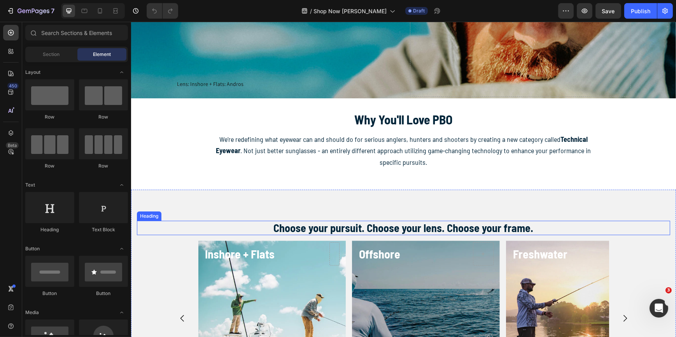
scroll to position [141, 0]
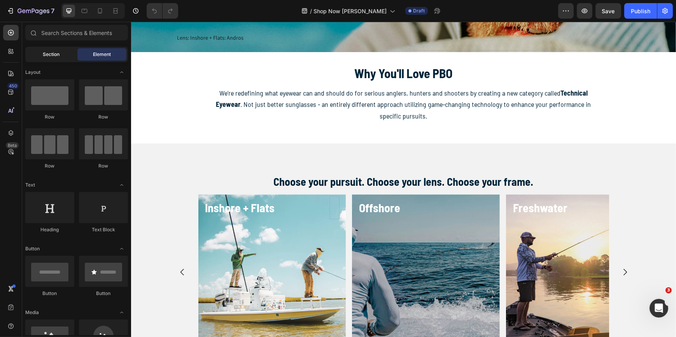
click at [55, 54] on span "Section" at bounding box center [51, 54] width 17 height 7
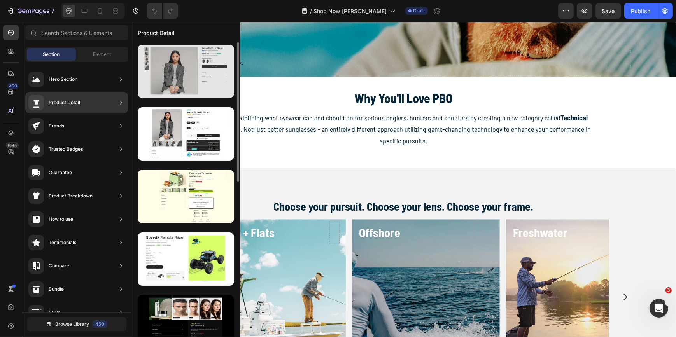
scroll to position [106, 0]
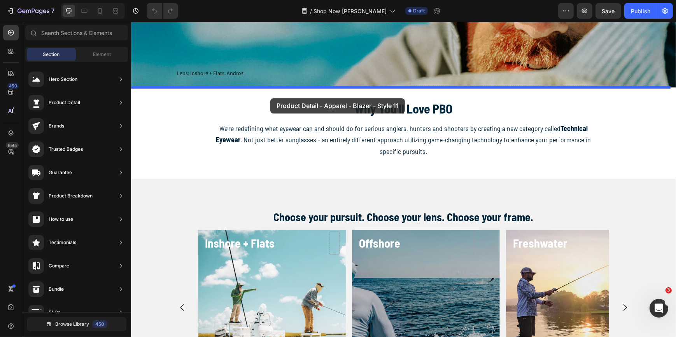
drag, startPoint x: 298, startPoint y: 156, endPoint x: 270, endPoint y: 98, distance: 63.5
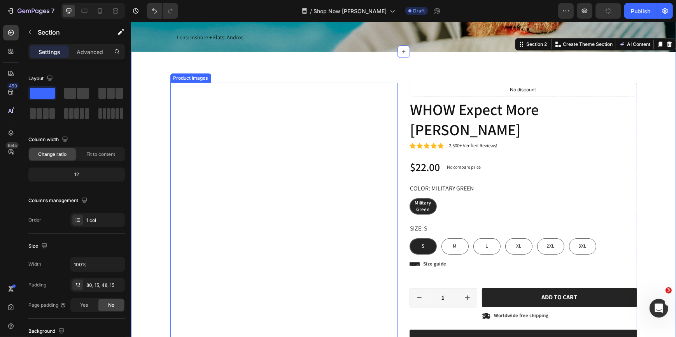
scroll to position [177, 0]
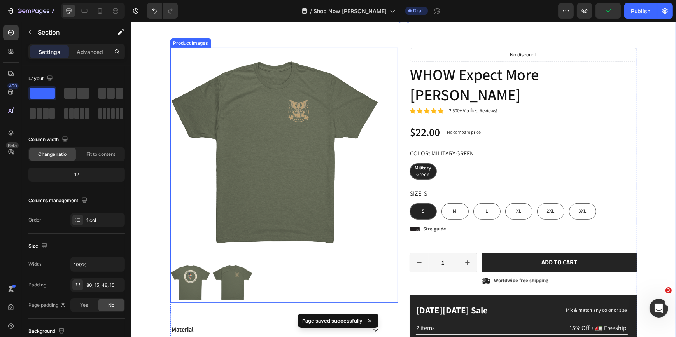
click at [237, 117] on img at bounding box center [274, 152] width 209 height 209
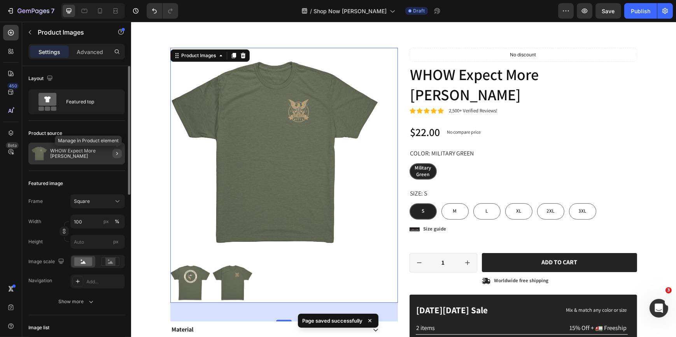
click at [113, 153] on button "button" at bounding box center [116, 153] width 9 height 9
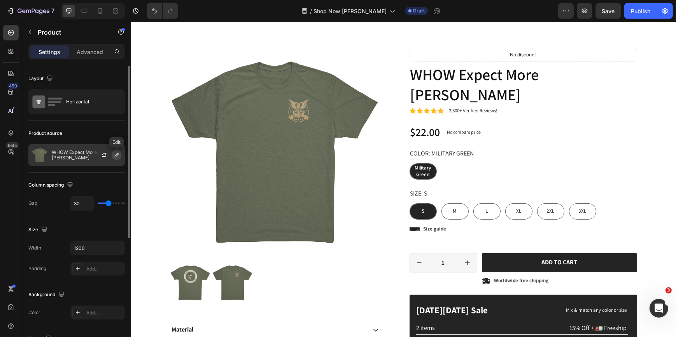
click at [114, 154] on icon "button" at bounding box center [117, 155] width 6 height 6
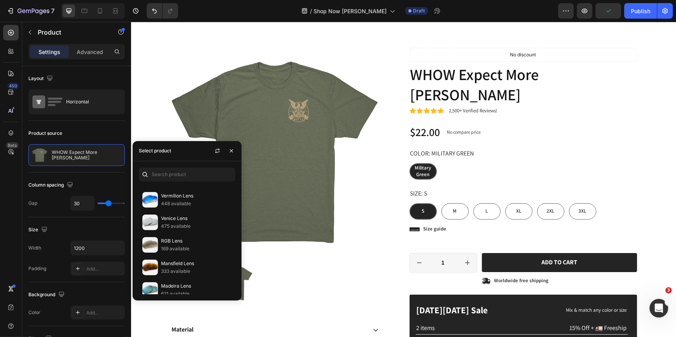
scroll to position [579, 0]
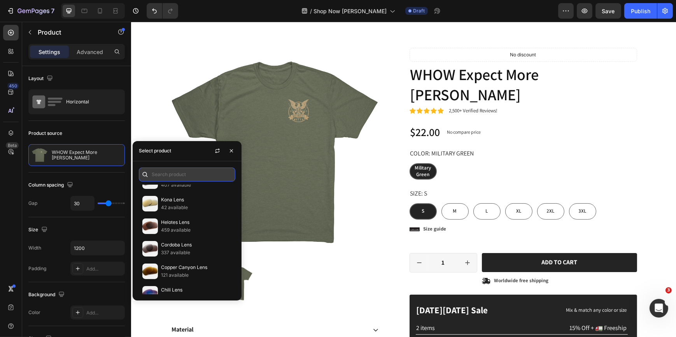
click at [175, 176] on input "text" at bounding box center [187, 175] width 96 height 14
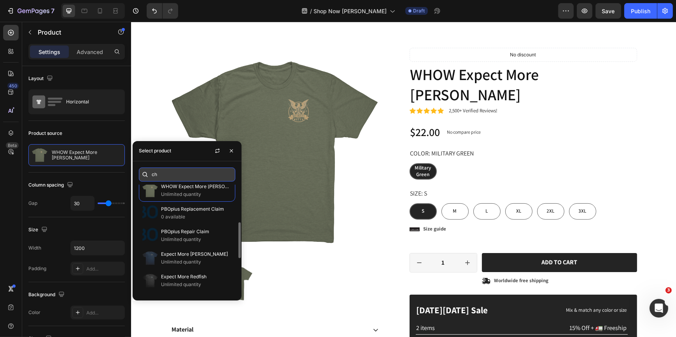
scroll to position [47, 0]
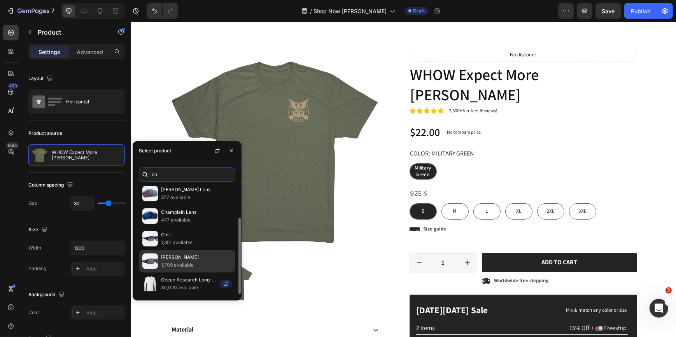
type input "ch"
click at [187, 262] on div "[PERSON_NAME] 1,709 available" at bounding box center [196, 262] width 71 height 16
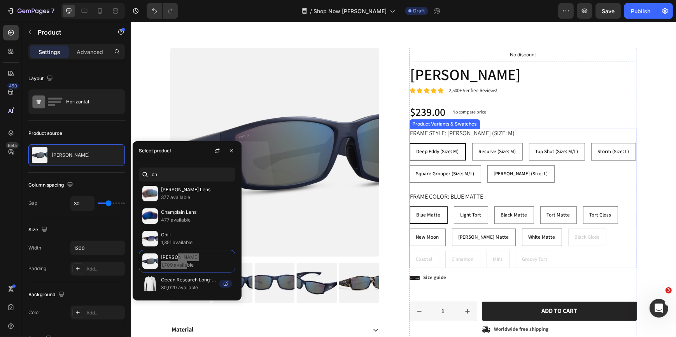
click at [451, 203] on div "Frame Color: Blue Matte Blue Matte Blue Matte Blue Matte Light Tort Light Tort …" at bounding box center [523, 230] width 228 height 76
radio input "false"
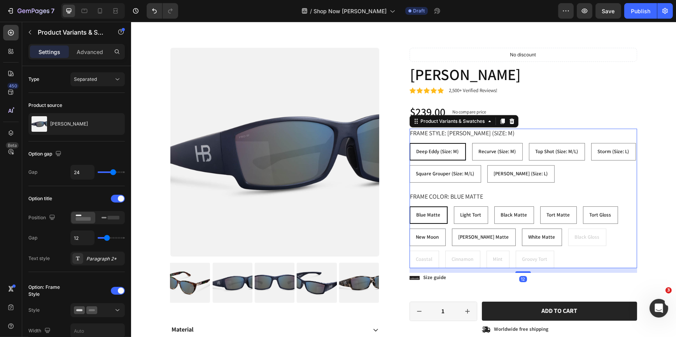
click at [454, 198] on legend "Frame Color: Blue Matte" at bounding box center [446, 197] width 75 height 10
click at [496, 149] on span "Recurve (Size: M)" at bounding box center [497, 151] width 37 height 7
click at [472, 143] on input "Recurve (Size: M) Recurve (Size: M) Recurve (Size: M)" at bounding box center [472, 143] width 0 height 0
radio input "false"
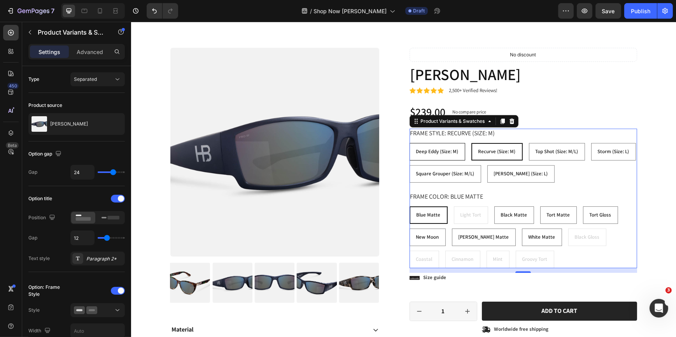
click at [433, 153] on span "Deep Eddy (Size: M)" at bounding box center [437, 151] width 42 height 7
click at [409, 143] on input "Deep [PERSON_NAME] (Size: M) [PERSON_NAME] (Size: M) [PERSON_NAME] (Size: M)" at bounding box center [409, 143] width 0 height 0
radio input "false"
click at [546, 154] on span "Top Shot (Size: M/L)" at bounding box center [556, 151] width 43 height 7
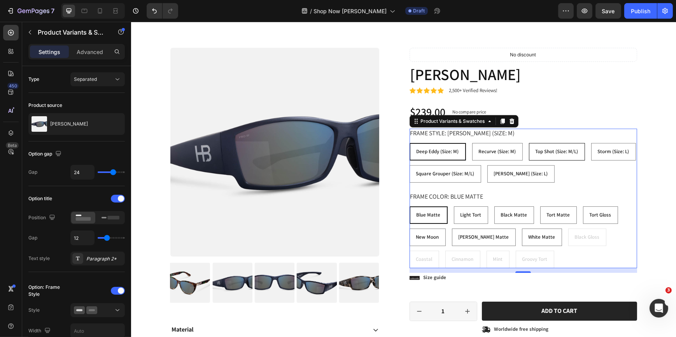
click at [529, 143] on input "Top Shot (Size: M/L) Top Shot (Size: M/L) Top Shot (Size: M/L)" at bounding box center [528, 143] width 0 height 0
radio input "false"
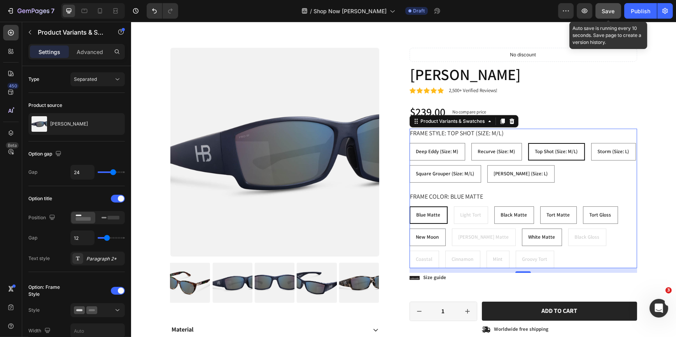
click at [607, 9] on span "Save" at bounding box center [608, 11] width 13 height 7
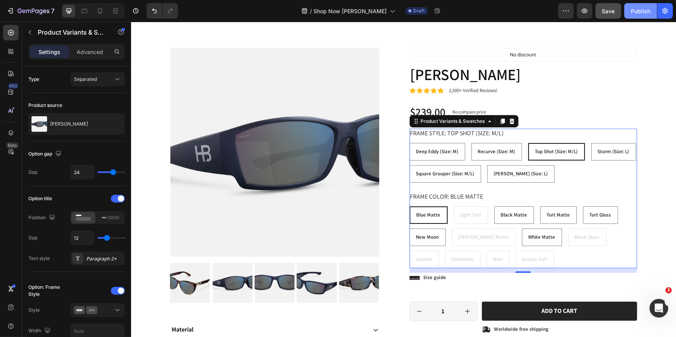
click at [642, 12] on div "Publish" at bounding box center [640, 11] width 19 height 8
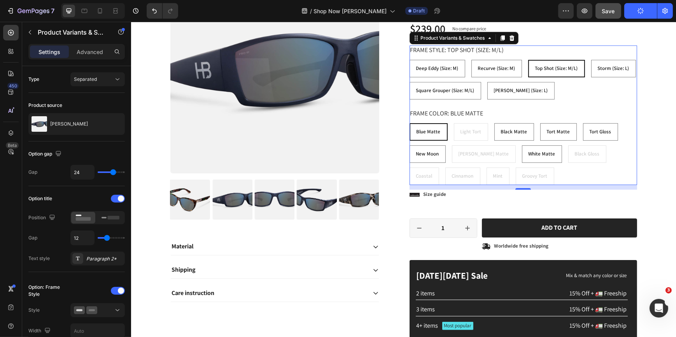
scroll to position [247, 0]
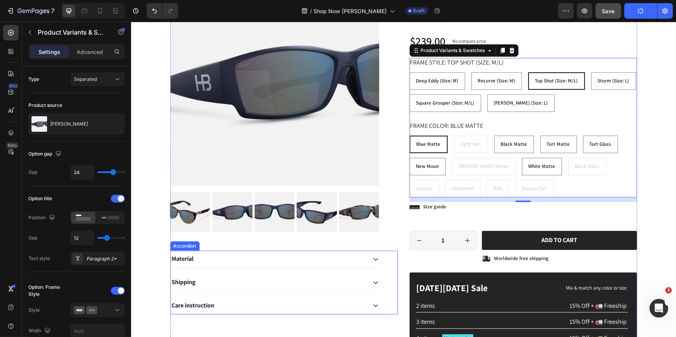
click at [372, 258] on icon at bounding box center [375, 259] width 6 height 6
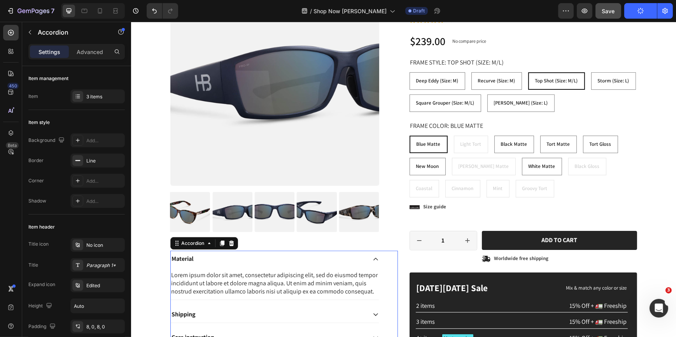
click at [372, 258] on icon at bounding box center [375, 259] width 6 height 6
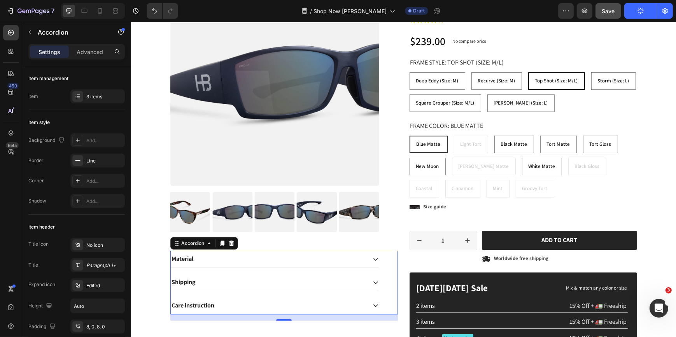
click at [374, 285] on icon at bounding box center [375, 283] width 6 height 6
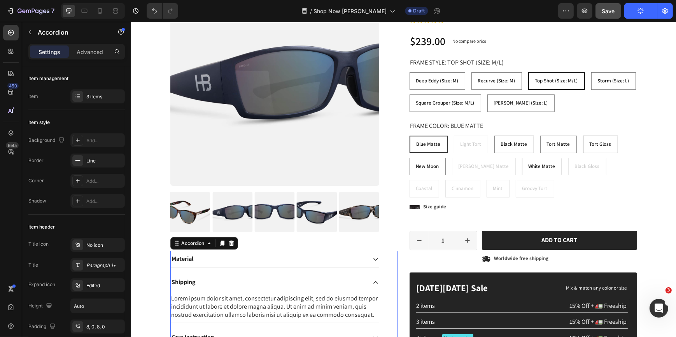
click at [374, 285] on icon at bounding box center [375, 283] width 6 height 6
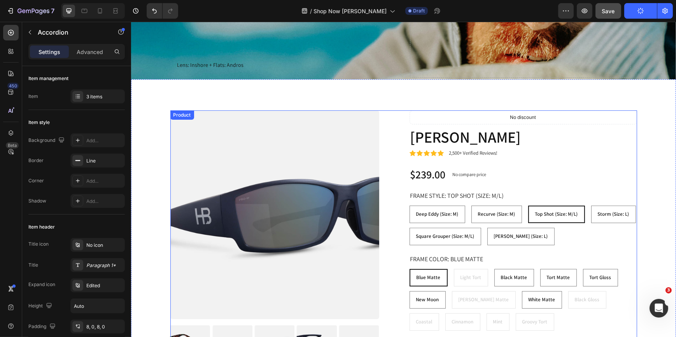
scroll to position [141, 0]
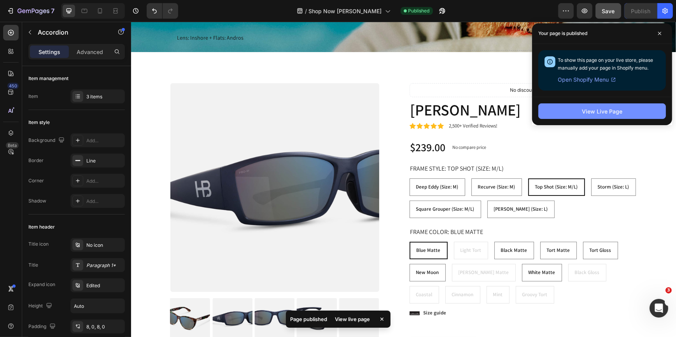
click at [599, 114] on div "View Live Page" at bounding box center [602, 111] width 40 height 8
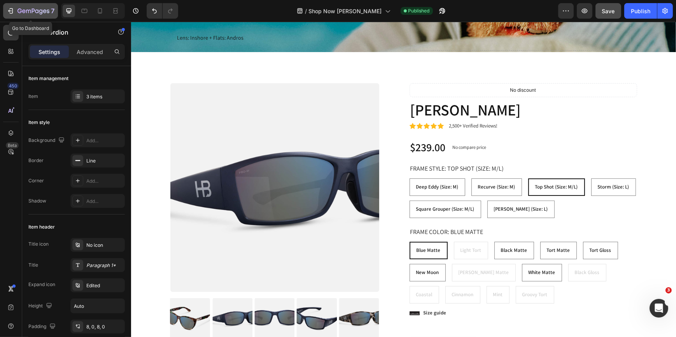
click at [36, 12] on icon "button" at bounding box center [34, 11] width 32 height 7
